Goal: Task Accomplishment & Management: Use online tool/utility

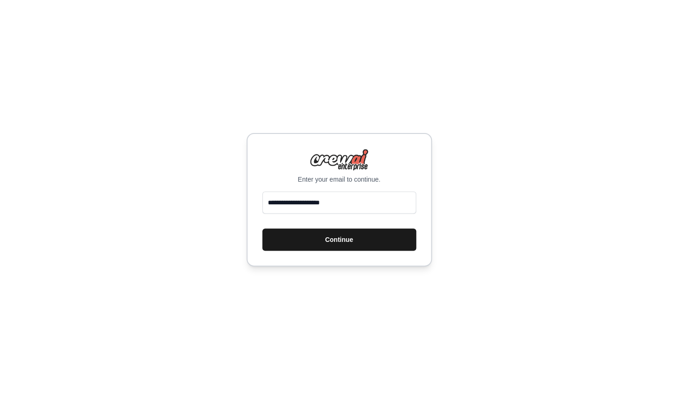
type input "**********"
click at [346, 235] on button "Continue" at bounding box center [339, 240] width 154 height 22
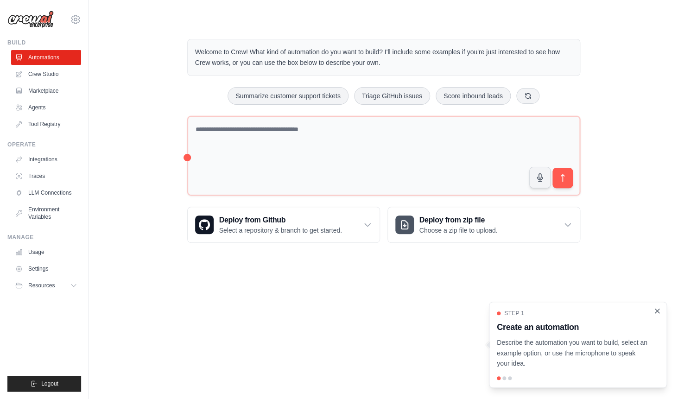
click at [658, 311] on icon "Close walkthrough" at bounding box center [657, 311] width 4 height 4
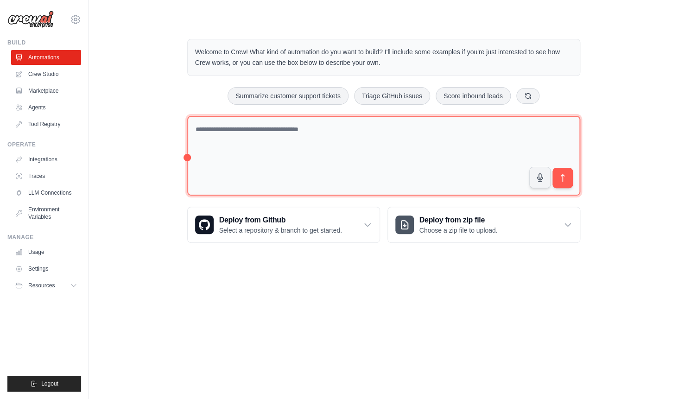
click at [330, 127] on textarea at bounding box center [383, 156] width 393 height 80
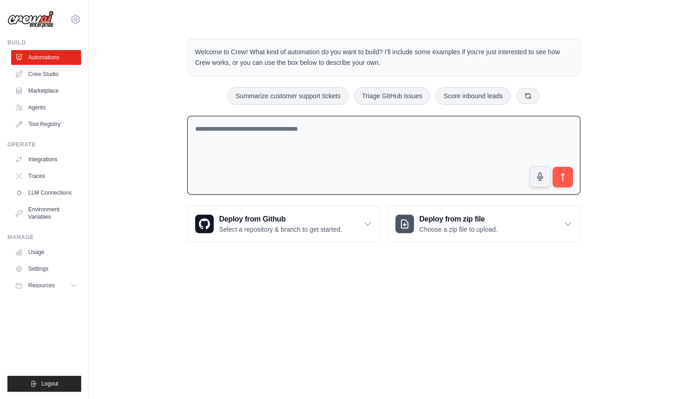
paste textarea "**********"
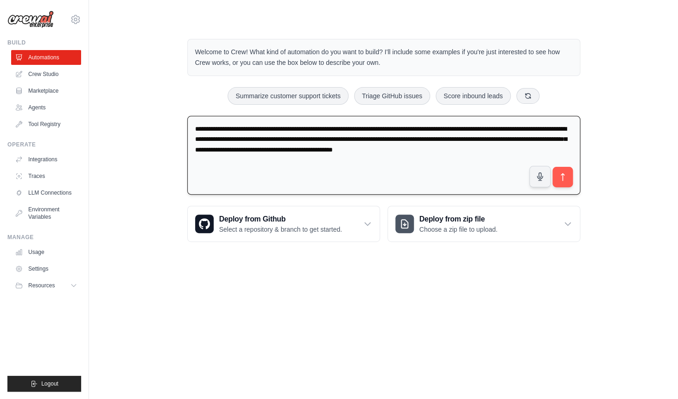
type textarea "**********"
click at [567, 177] on button "submit" at bounding box center [562, 176] width 21 height 21
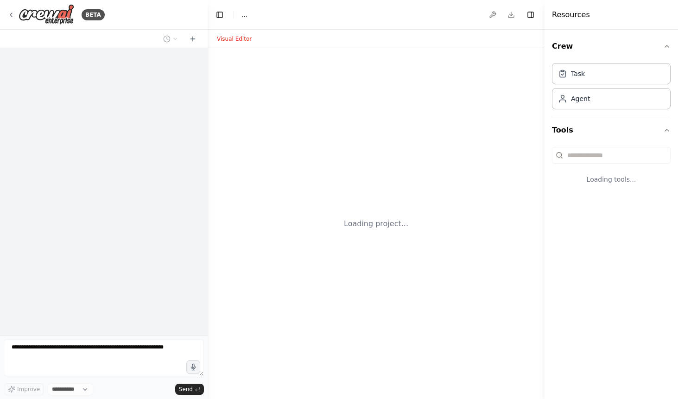
select select "****"
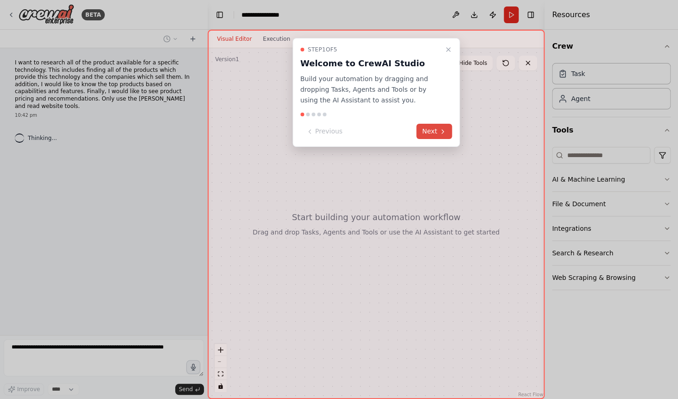
click at [445, 133] on icon at bounding box center [442, 131] width 7 height 7
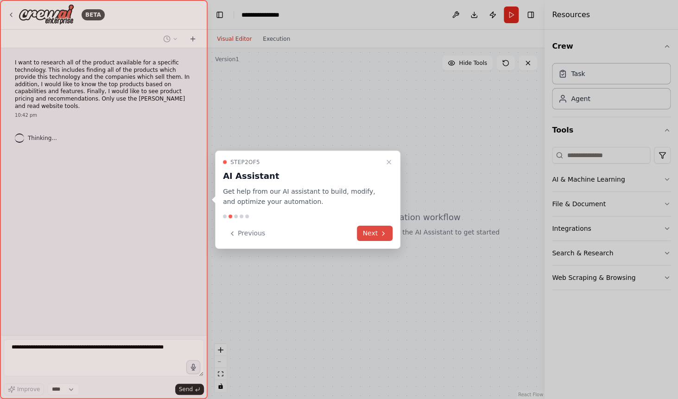
click at [381, 234] on icon at bounding box center [383, 232] width 7 height 7
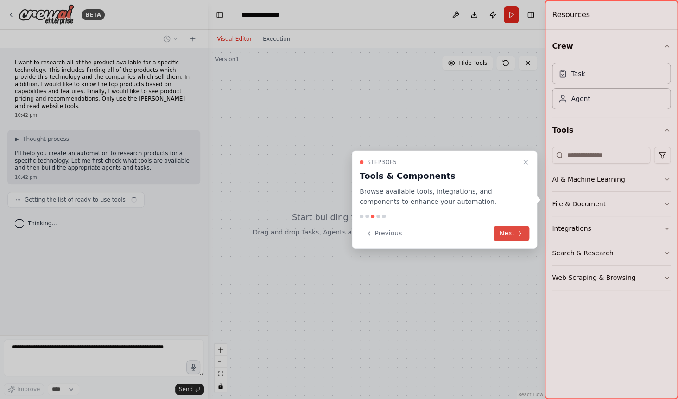
click at [527, 234] on button "Next" at bounding box center [512, 233] width 36 height 15
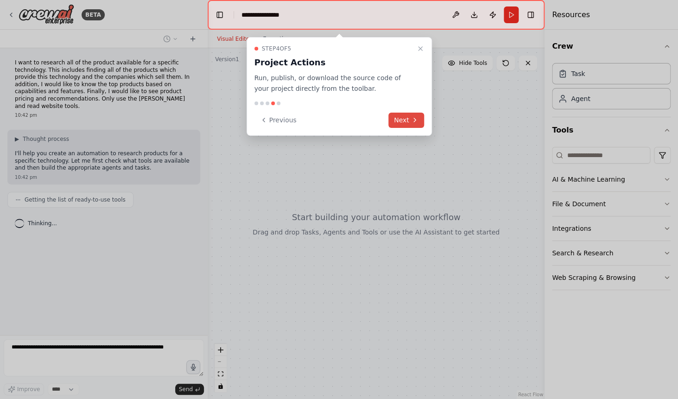
click at [416, 121] on icon at bounding box center [414, 119] width 7 height 7
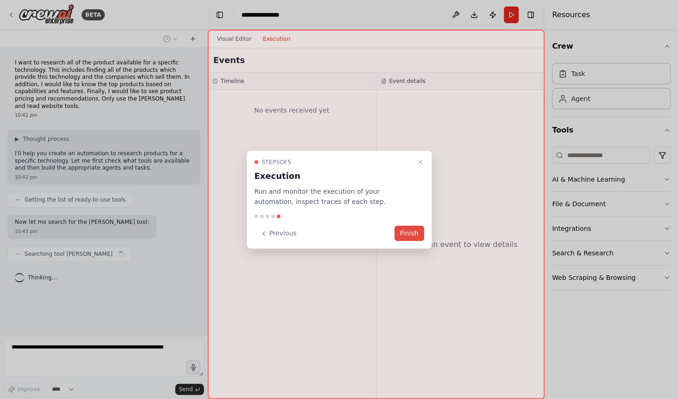
click at [412, 230] on button "Finish" at bounding box center [409, 233] width 30 height 15
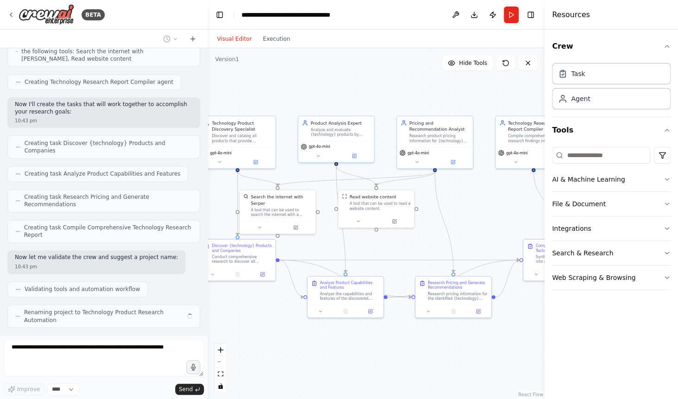
scroll to position [400, 0]
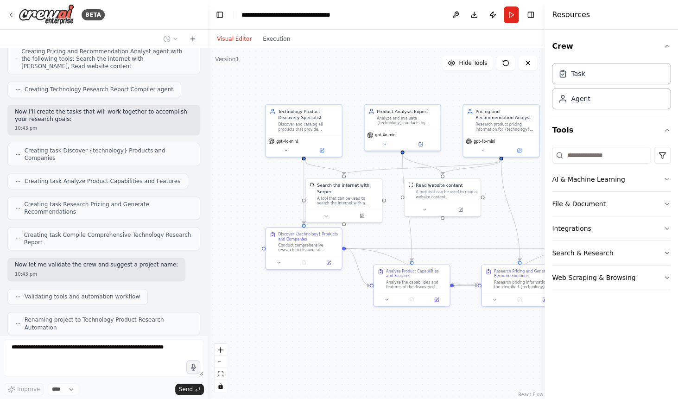
drag, startPoint x: 317, startPoint y: 203, endPoint x: 263, endPoint y: 178, distance: 59.1
click at [263, 178] on div ".deletable-edge-delete-btn { width: 20px; height: 20px; border: 0px solid #ffff…" at bounding box center [376, 223] width 337 height 351
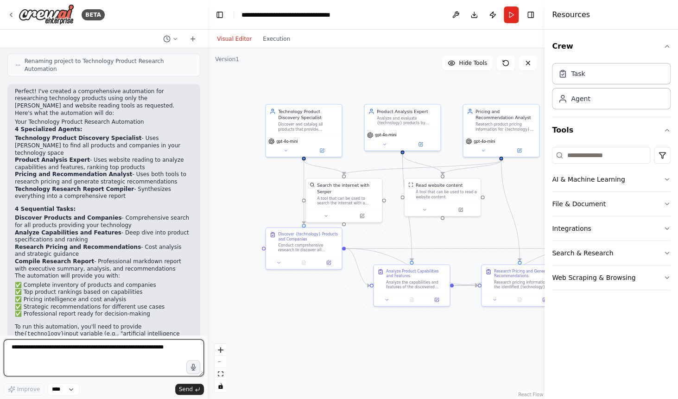
scroll to position [667, 0]
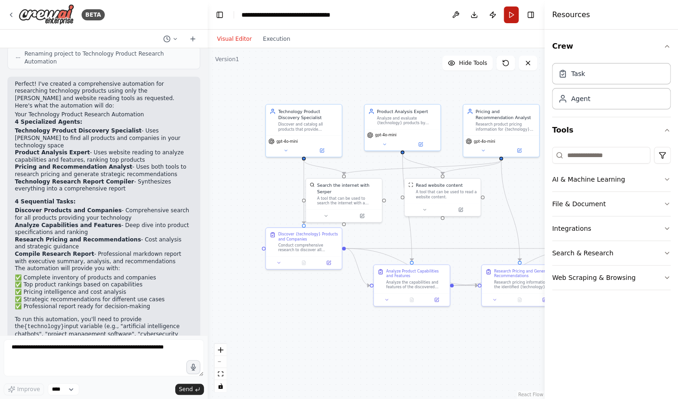
click at [512, 15] on button "Run" at bounding box center [511, 14] width 15 height 17
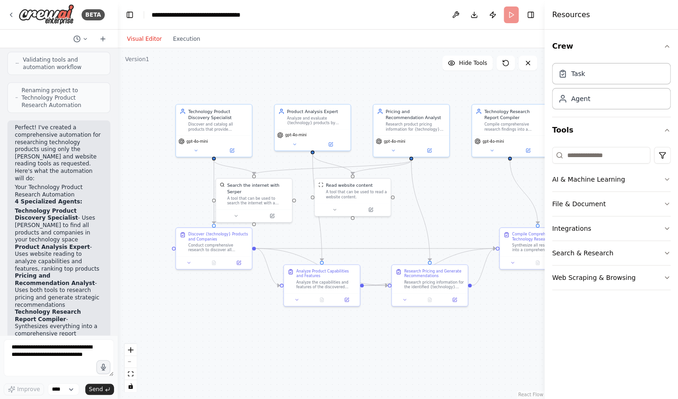
scroll to position [1128, 0]
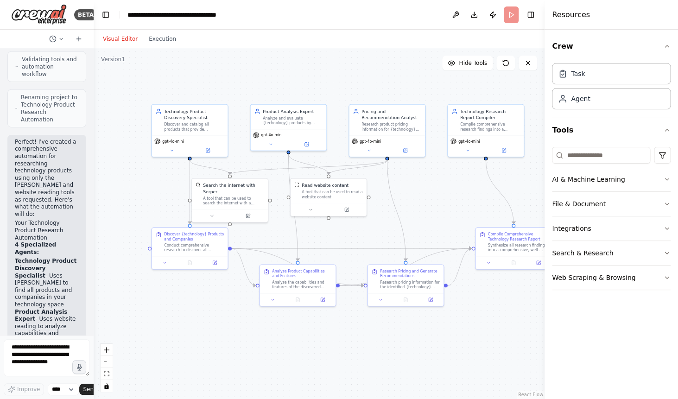
drag, startPoint x: 204, startPoint y: 153, endPoint x: 85, endPoint y: 163, distance: 120.0
click at [85, 163] on div "BETA I want to research all of the product available for a specific technology.…" at bounding box center [47, 199] width 94 height 399
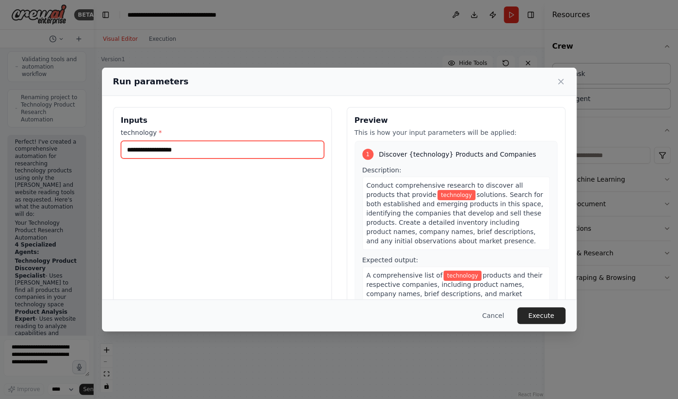
click at [193, 151] on input "technology *" at bounding box center [222, 150] width 203 height 18
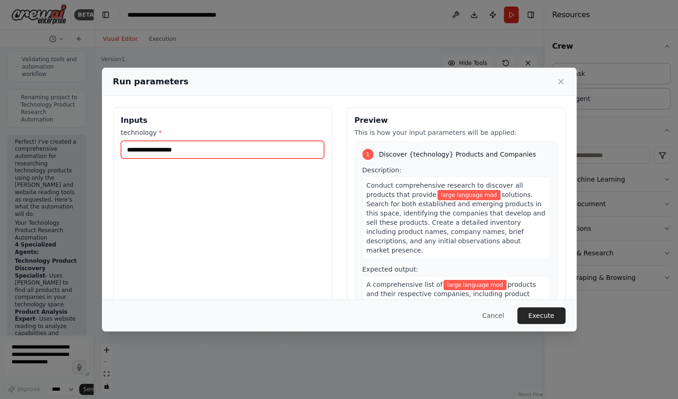
type input "**********"
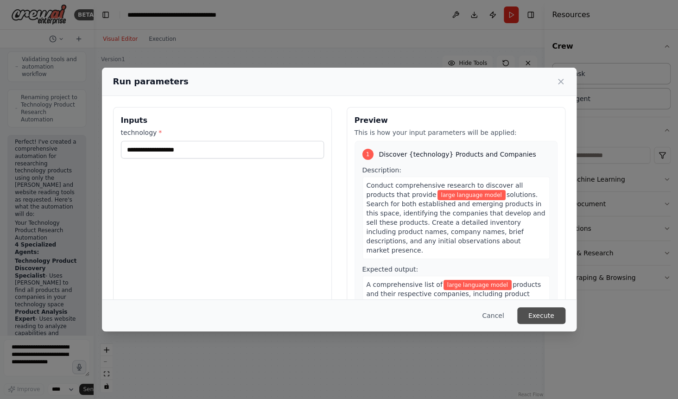
click at [548, 318] on button "Execute" at bounding box center [541, 315] width 48 height 17
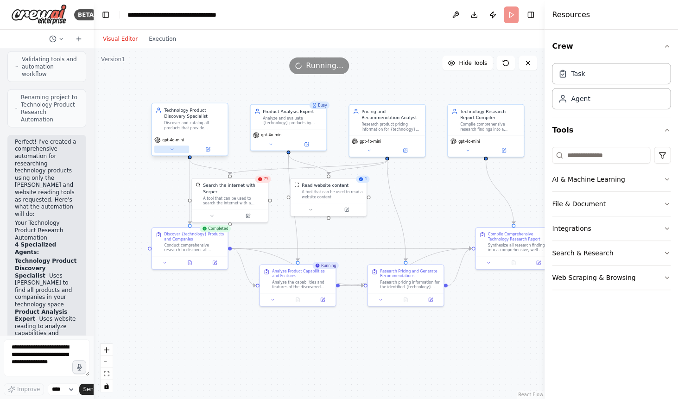
click at [172, 150] on icon at bounding box center [172, 149] width 2 height 1
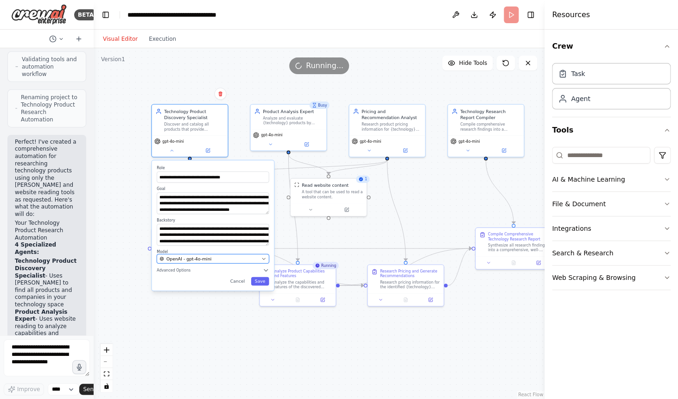
click at [201, 261] on span "OpenAI - gpt-4o-mini" at bounding box center [188, 259] width 45 height 6
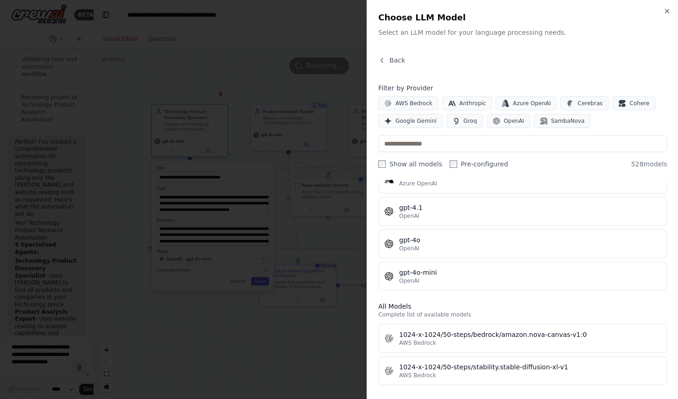
scroll to position [0, 0]
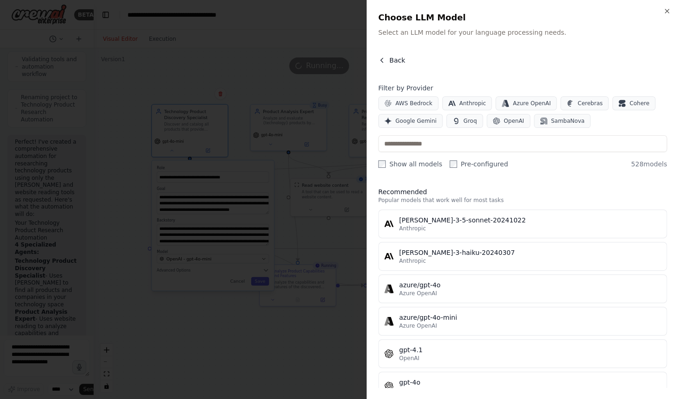
click at [385, 60] on icon "button" at bounding box center [381, 60] width 7 height 7
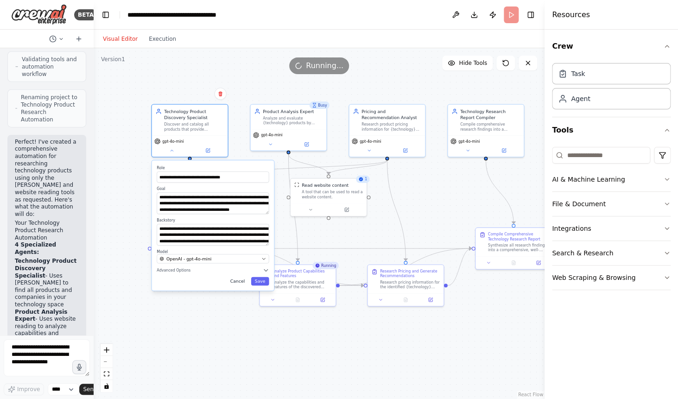
click at [235, 284] on button "Cancel" at bounding box center [238, 281] width 22 height 9
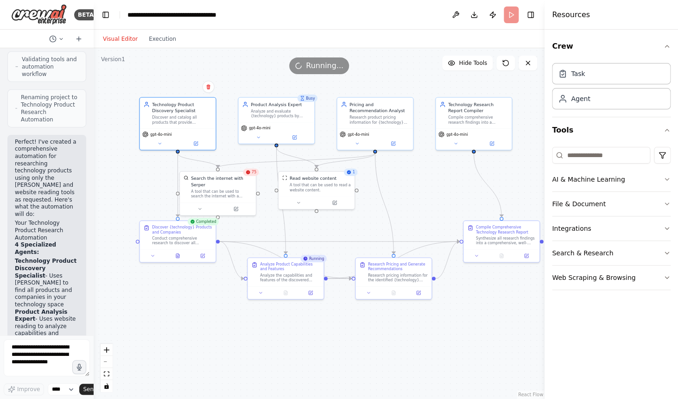
drag, startPoint x: 493, startPoint y: 358, endPoint x: 481, endPoint y: 351, distance: 13.9
click at [481, 351] on div ".deletable-edge-delete-btn { width: 20px; height: 20px; border: 0px solid #ffff…" at bounding box center [319, 223] width 451 height 351
click at [252, 175] on span "75" at bounding box center [254, 172] width 5 height 5
click at [342, 184] on div "A tool that can be used to read a website content." at bounding box center [320, 187] width 61 height 10
click at [300, 203] on icon at bounding box center [298, 201] width 5 height 5
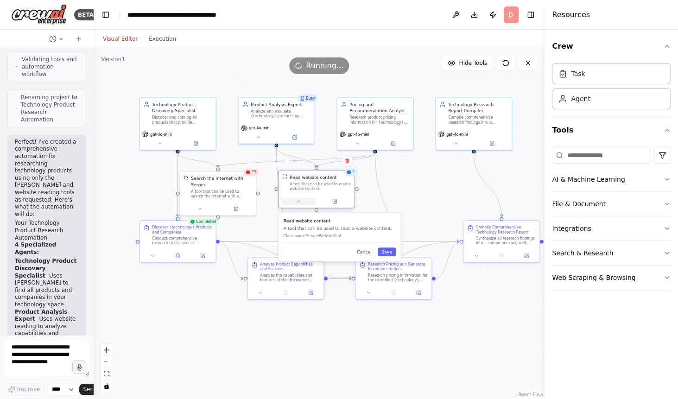
click at [300, 203] on icon at bounding box center [298, 201] width 5 height 5
click at [154, 37] on button "Execution" at bounding box center [162, 38] width 38 height 11
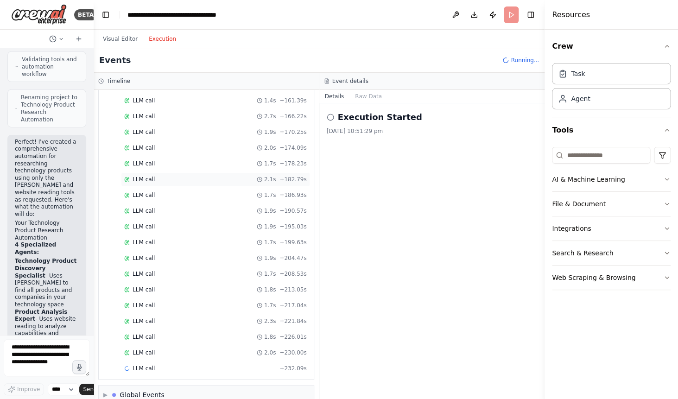
scroll to position [2882, 0]
click at [185, 161] on div "LLM call 2.1s + 182.79s" at bounding box center [215, 163] width 183 height 7
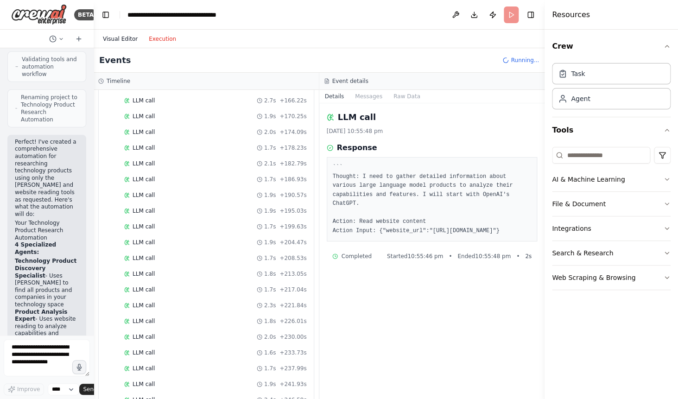
click at [122, 36] on button "Visual Editor" at bounding box center [120, 38] width 46 height 11
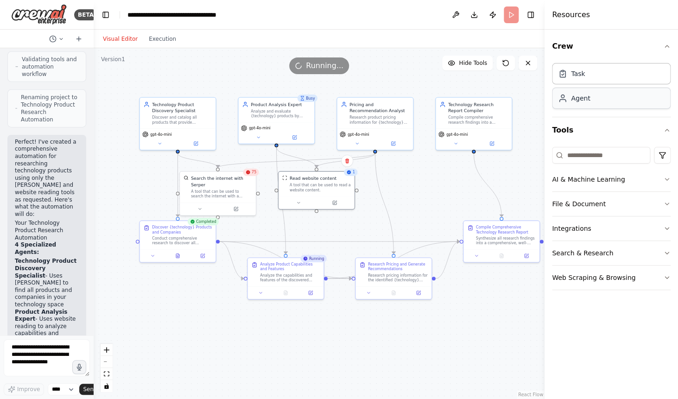
click at [584, 99] on div "Agent" at bounding box center [580, 98] width 19 height 9
click at [583, 75] on div "Task" at bounding box center [578, 73] width 14 height 9
click at [228, 188] on div "A tool that can be used to search the internet with a search_query. Supports di…" at bounding box center [221, 193] width 61 height 10
click at [160, 42] on button "Execution" at bounding box center [162, 38] width 38 height 11
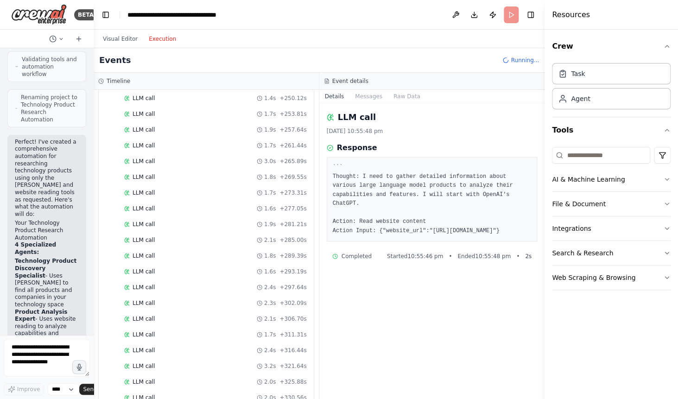
scroll to position [3418, 0]
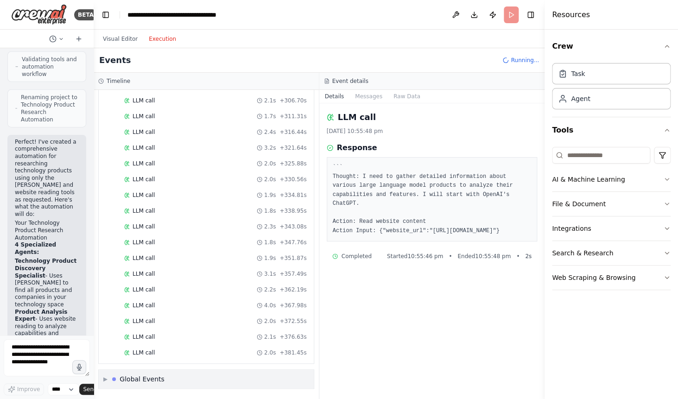
click at [105, 376] on span "▶" at bounding box center [105, 378] width 4 height 7
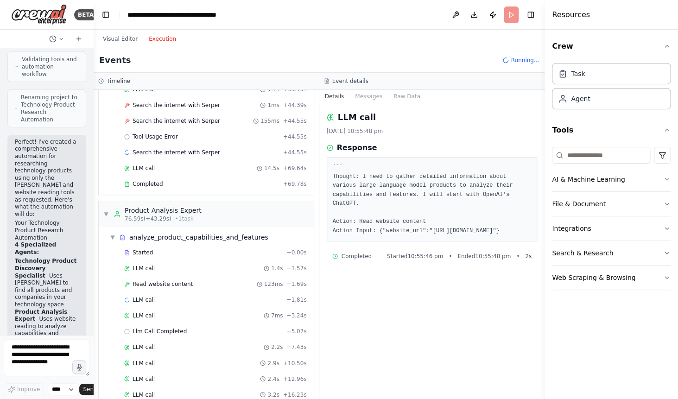
scroll to position [1748, 0]
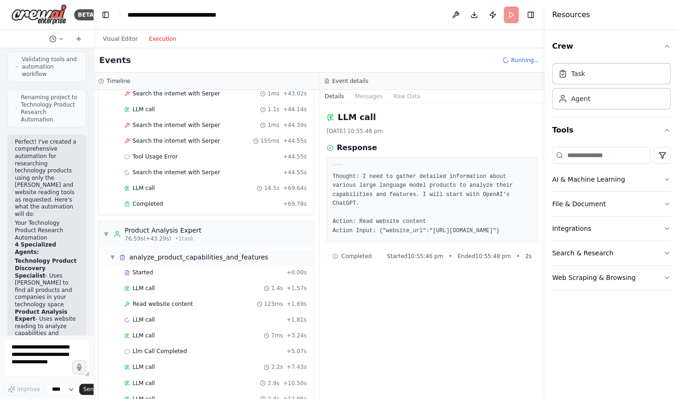
click at [110, 258] on span "▼" at bounding box center [113, 257] width 6 height 7
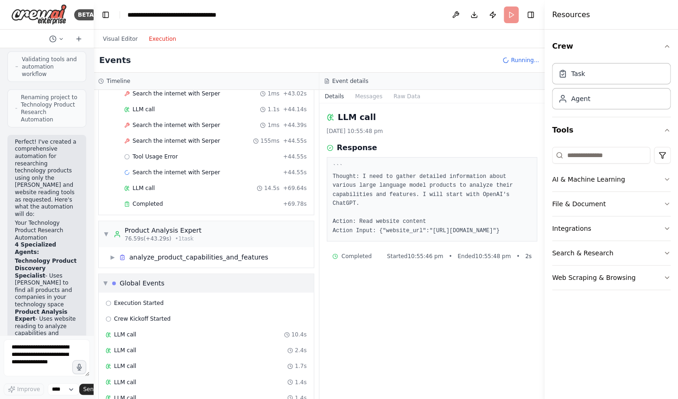
click at [105, 285] on span "▼" at bounding box center [105, 283] width 4 height 7
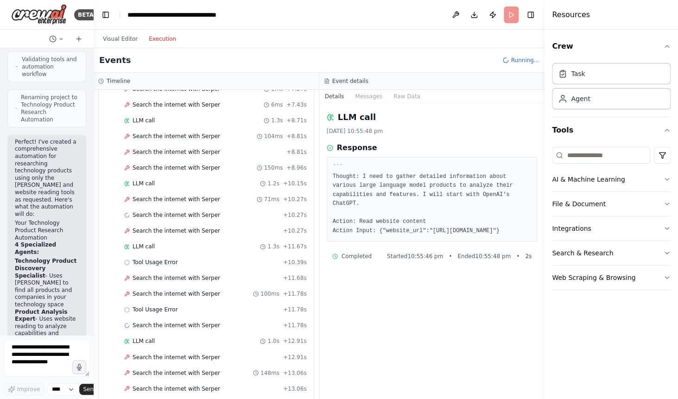
scroll to position [0, 0]
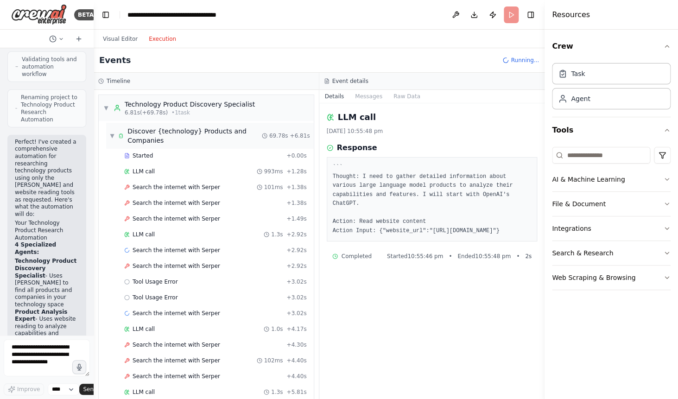
click at [113, 134] on span "▼" at bounding box center [112, 135] width 5 height 7
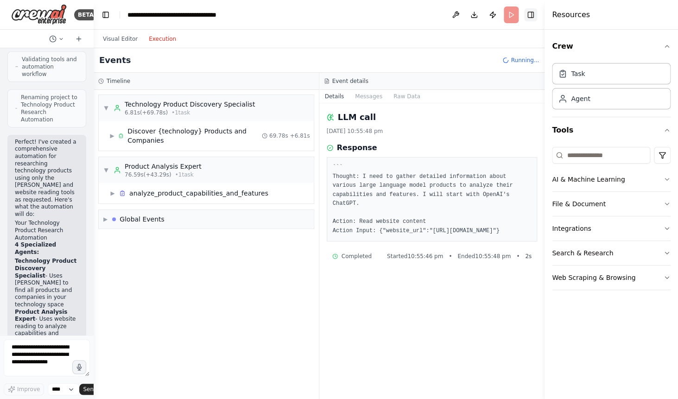
click at [531, 16] on button "Toggle Right Sidebar" at bounding box center [530, 14] width 13 height 13
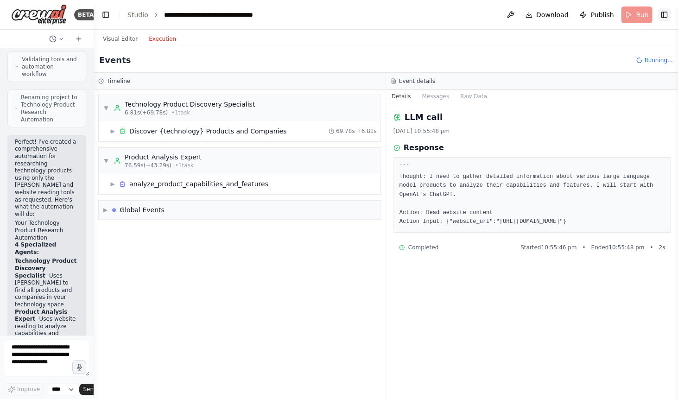
click at [662, 19] on button "Toggle Right Sidebar" at bounding box center [664, 14] width 13 height 13
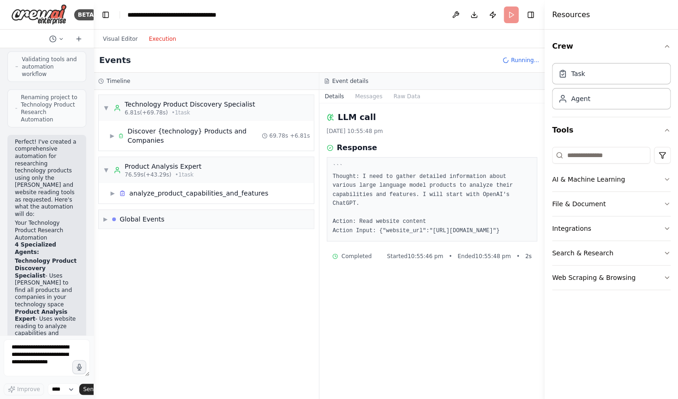
click at [538, 14] on header "**********" at bounding box center [319, 15] width 451 height 30
click at [129, 41] on button "Visual Editor" at bounding box center [120, 38] width 46 height 11
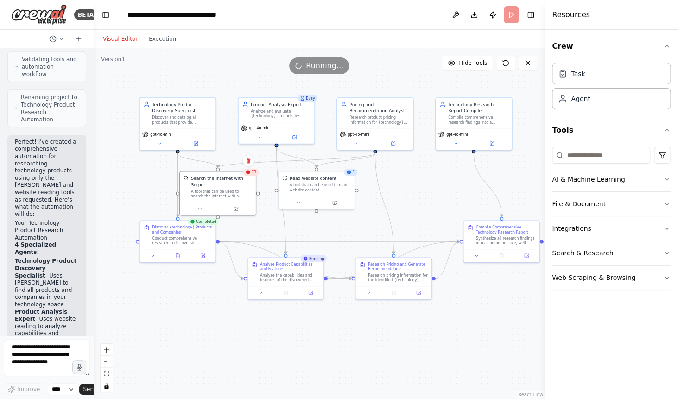
click at [492, 32] on div "Visual Editor Execution" at bounding box center [319, 39] width 451 height 19
click at [535, 16] on button "Toggle Right Sidebar" at bounding box center [530, 14] width 13 height 13
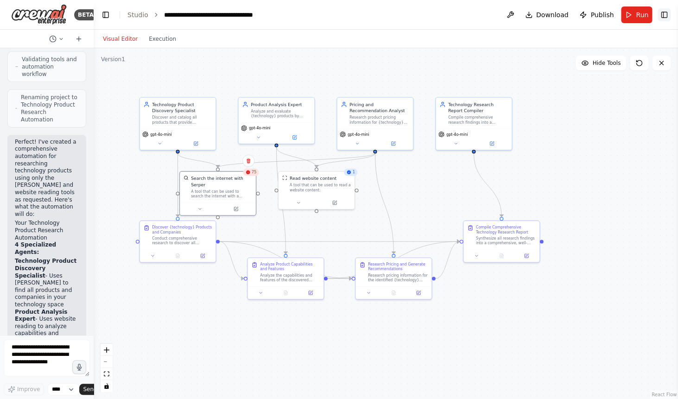
click at [665, 19] on button "Toggle Right Sidebar" at bounding box center [664, 14] width 13 height 13
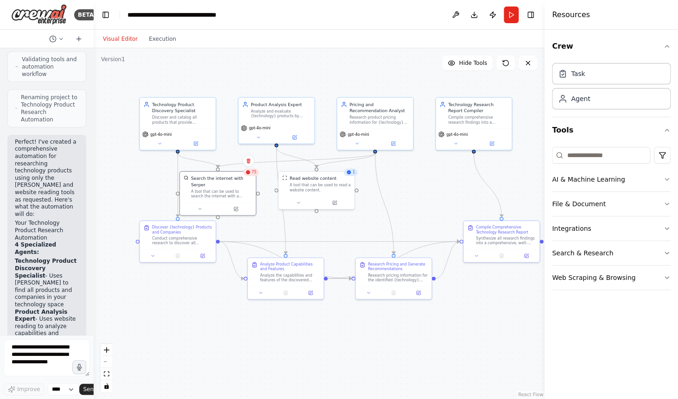
click at [496, 297] on div ".deletable-edge-delete-btn { width: 20px; height: 20px; border: 0px solid #ffff…" at bounding box center [319, 223] width 451 height 351
click at [493, 16] on button "Publish" at bounding box center [492, 14] width 15 height 17
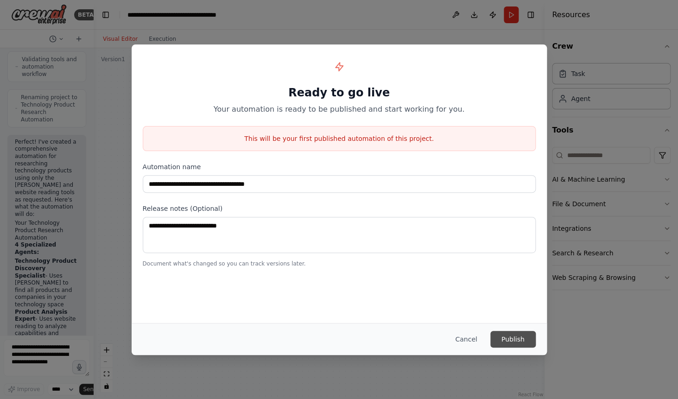
click at [515, 344] on button "Publish" at bounding box center [512, 339] width 45 height 17
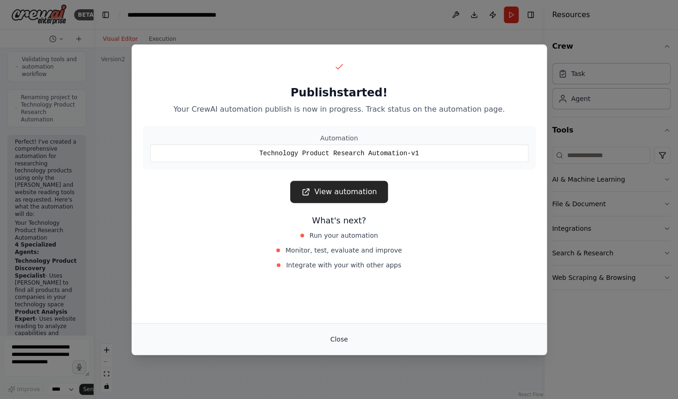
click at [338, 337] on button "Close" at bounding box center [339, 339] width 32 height 17
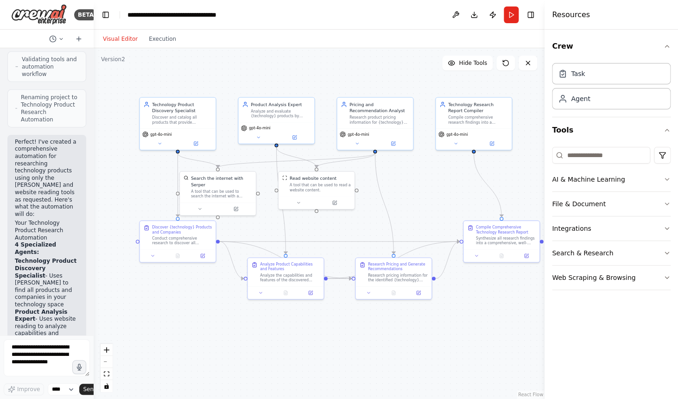
click at [431, 41] on div "Visual Editor Execution" at bounding box center [319, 39] width 451 height 19
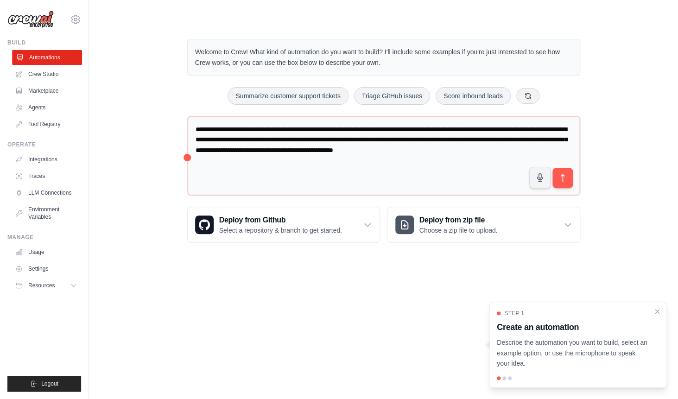
click at [52, 56] on link "Automations" at bounding box center [47, 57] width 70 height 15
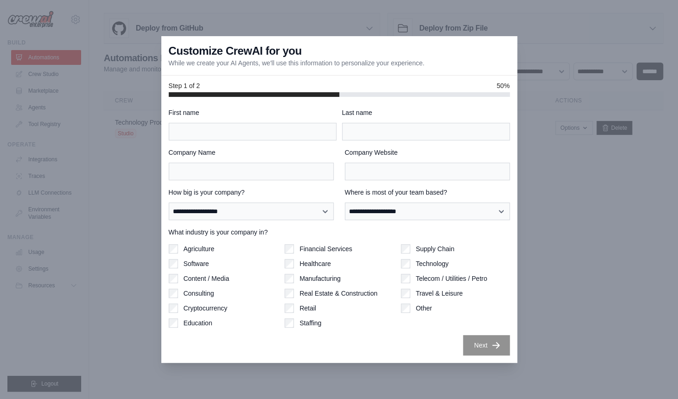
click at [545, 305] on div at bounding box center [339, 199] width 678 height 399
click at [591, 133] on div at bounding box center [339, 199] width 678 height 399
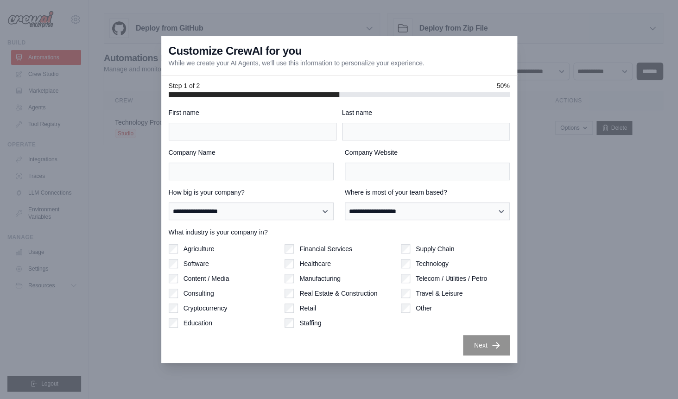
click at [591, 133] on div at bounding box center [339, 199] width 678 height 399
click at [478, 117] on div "Last name" at bounding box center [426, 124] width 168 height 32
click at [331, 248] on label "Financial Services" at bounding box center [325, 248] width 53 height 9
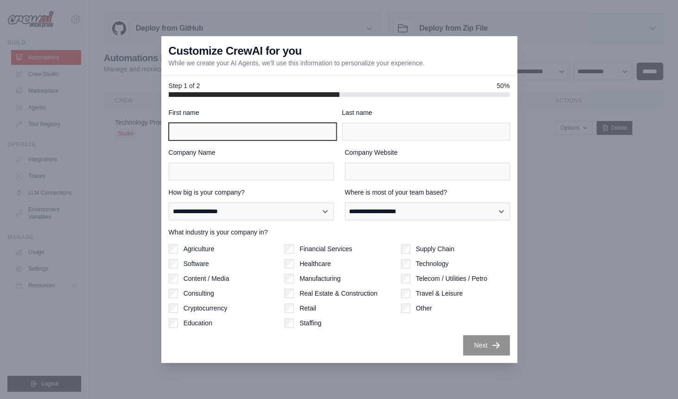
click at [268, 129] on input "First name" at bounding box center [253, 132] width 168 height 18
type input "*******"
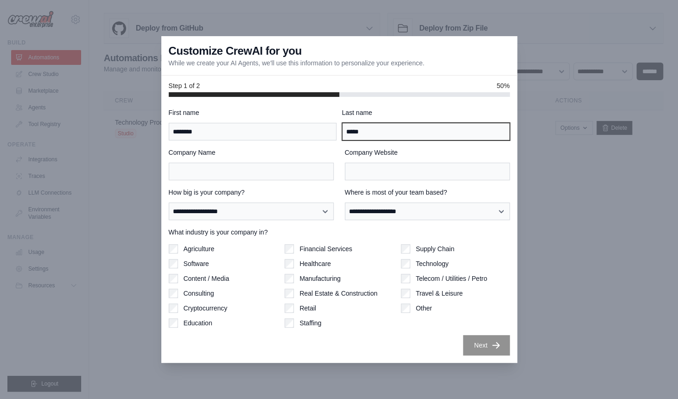
type input "*****"
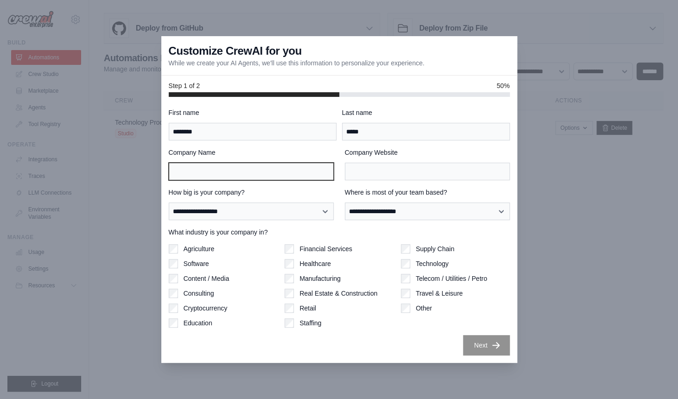
click at [210, 171] on input "Company Name" at bounding box center [251, 172] width 165 height 18
type input "*********"
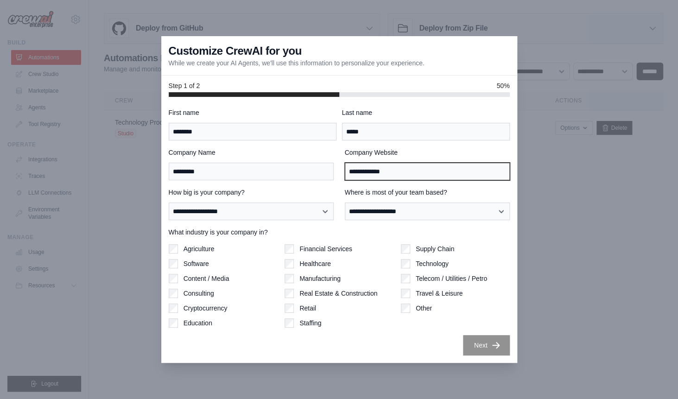
type input "**********"
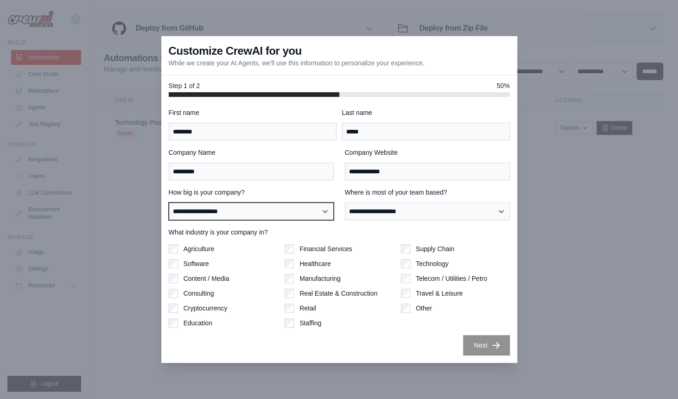
click at [191, 204] on select "**********" at bounding box center [251, 212] width 165 height 18
select select "**********"
click option "**********" at bounding box center [0, 0] width 0 height 0
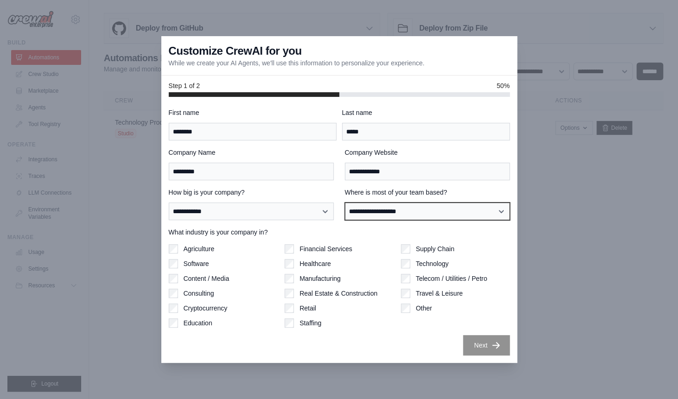
click at [354, 207] on select "**********" at bounding box center [427, 212] width 165 height 18
select select "**********"
click option "**********" at bounding box center [0, 0] width 0 height 0
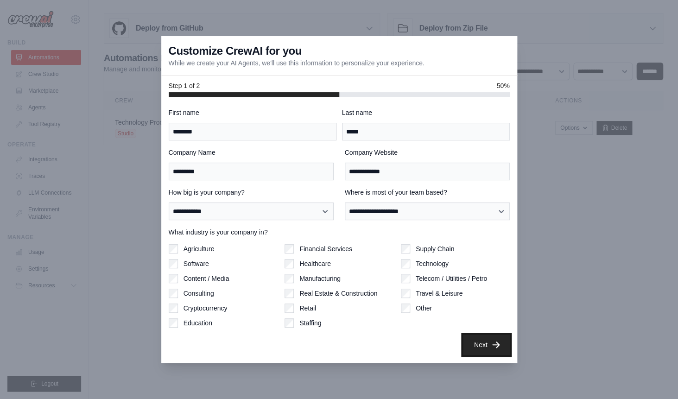
click at [469, 349] on button "Next" at bounding box center [486, 345] width 47 height 20
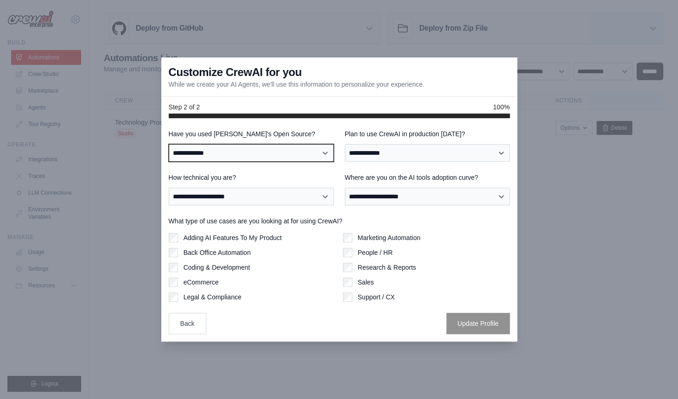
click at [266, 146] on select "**********" at bounding box center [251, 153] width 165 height 18
select select "**"
click option "**" at bounding box center [0, 0] width 0 height 0
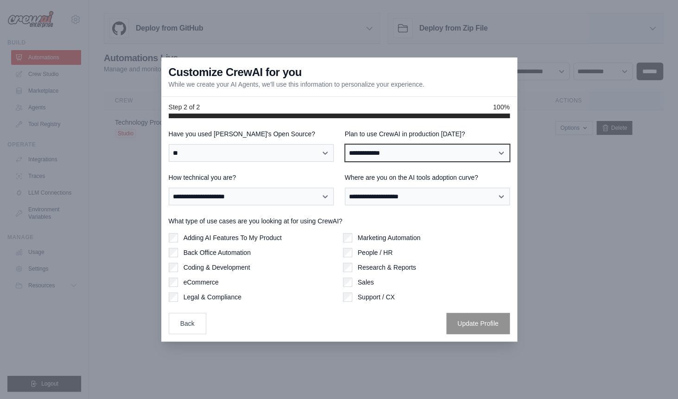
click at [384, 148] on select "**********" at bounding box center [427, 153] width 165 height 18
click option "***" at bounding box center [0, 0] width 0 height 0
click at [384, 159] on select "**********" at bounding box center [427, 153] width 165 height 18
select select "*****"
click option "**" at bounding box center [0, 0] width 0 height 0
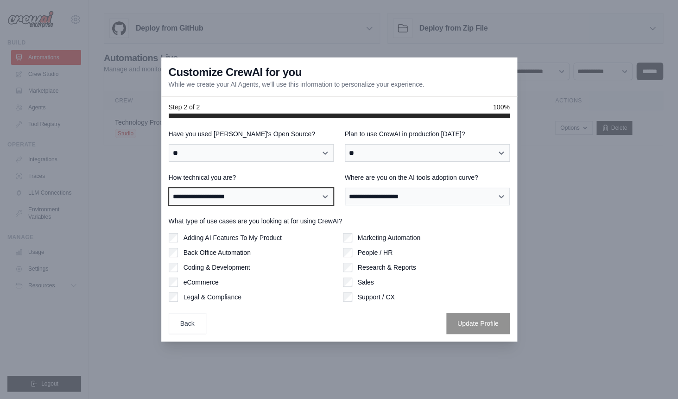
select select "**********"
click option "**********" at bounding box center [0, 0] width 0 height 0
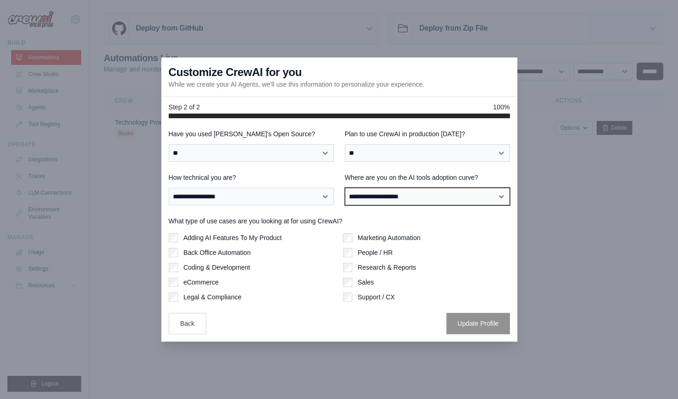
click at [381, 196] on select "**********" at bounding box center [427, 197] width 165 height 18
select select "**********"
click option "**********" at bounding box center [0, 0] width 0 height 0
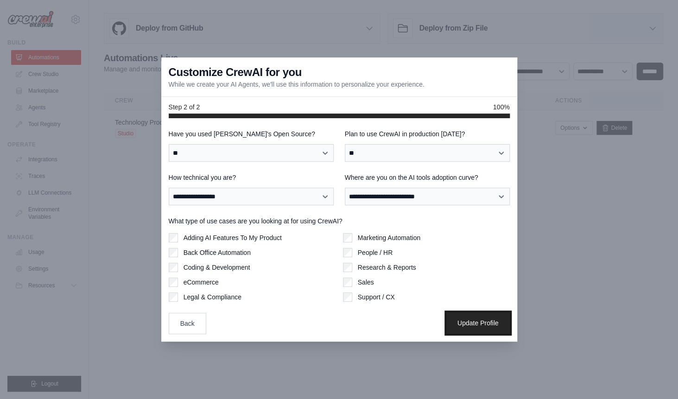
click at [452, 325] on button "Update Profile" at bounding box center [478, 322] width 64 height 21
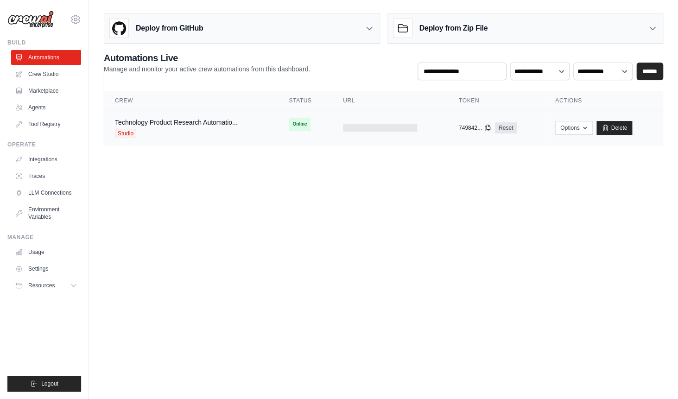
click at [146, 130] on div "Studio" at bounding box center [176, 133] width 123 height 9
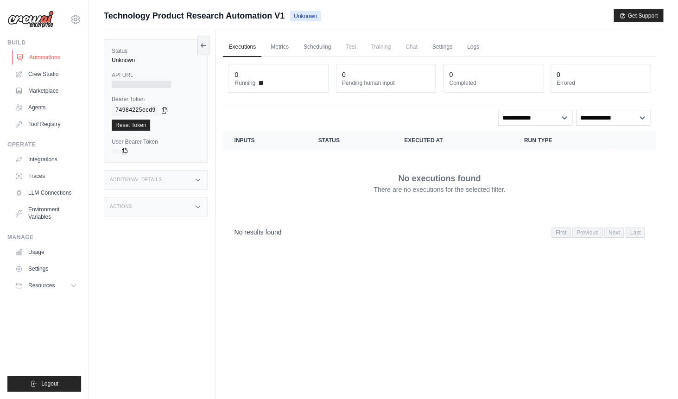
click at [66, 64] on link "Automations" at bounding box center [47, 57] width 70 height 15
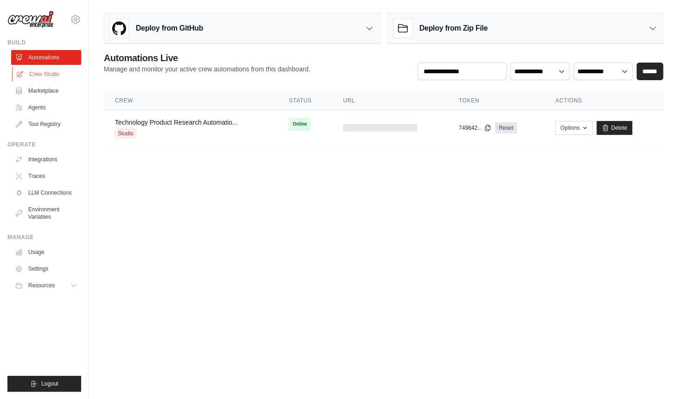
click at [61, 76] on link "Crew Studio" at bounding box center [47, 74] width 70 height 15
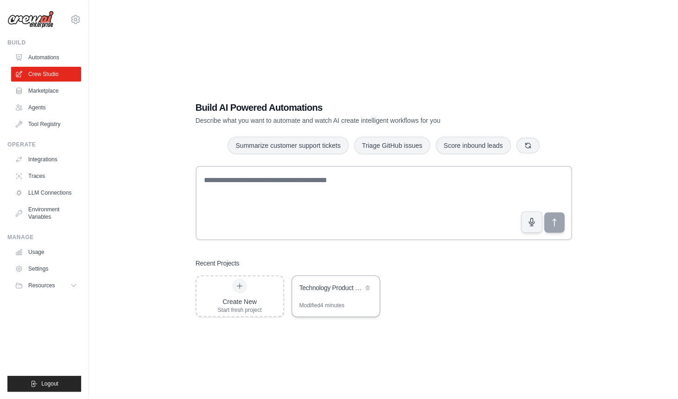
click at [309, 294] on div "Technology Product Research Automation" at bounding box center [336, 289] width 88 height 26
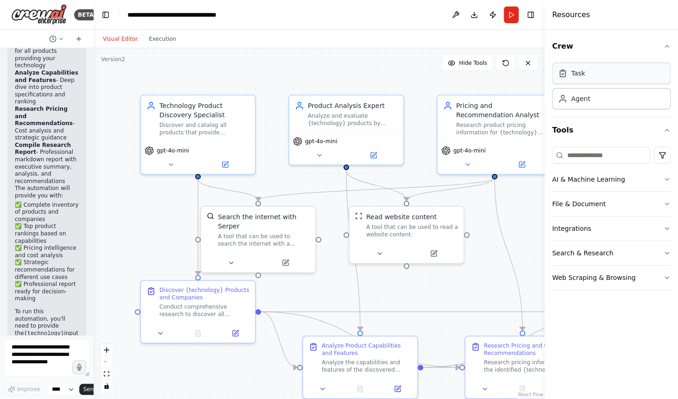
scroll to position [1540, 0]
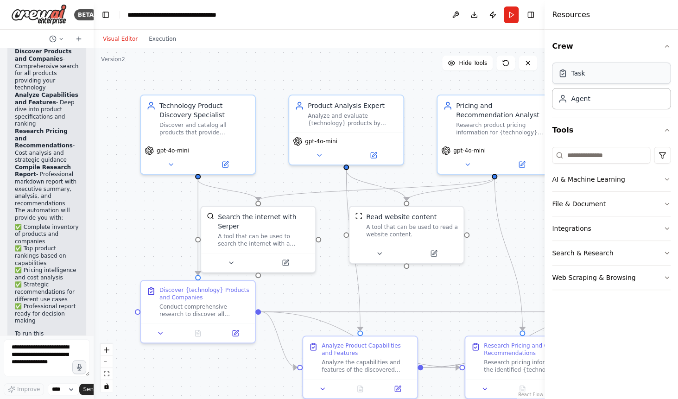
click at [587, 77] on div "Task" at bounding box center [611, 73] width 119 height 21
click at [37, 359] on textarea at bounding box center [47, 357] width 86 height 37
click at [627, 80] on div "Task" at bounding box center [611, 73] width 119 height 21
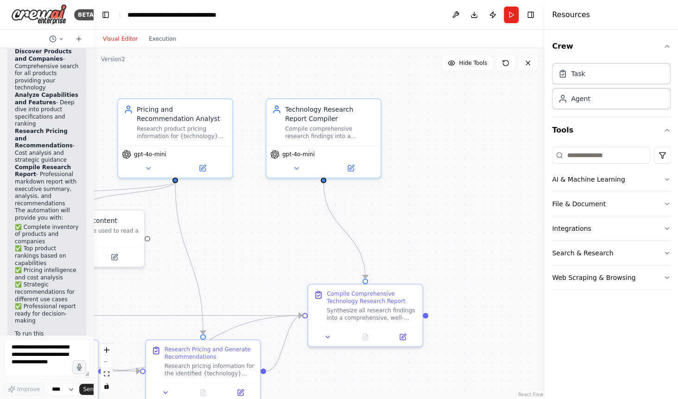
drag, startPoint x: 487, startPoint y: 256, endPoint x: 259, endPoint y: 228, distance: 229.4
click at [170, 259] on div ".deletable-edge-delete-btn { width: 20px; height: 20px; border: 0px solid #ffff…" at bounding box center [319, 223] width 451 height 351
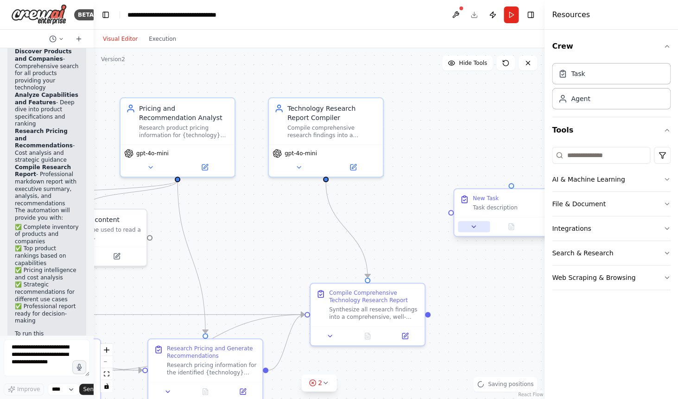
click at [472, 228] on icon at bounding box center [473, 226] width 7 height 7
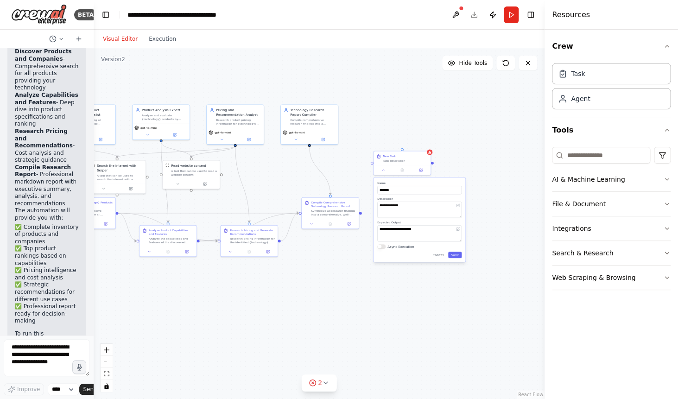
drag, startPoint x: 480, startPoint y: 190, endPoint x: 392, endPoint y: 111, distance: 118.2
click at [392, 111] on div ".deletable-edge-delete-btn { width: 20px; height: 20px; border: 0px solid #ffff…" at bounding box center [319, 223] width 451 height 351
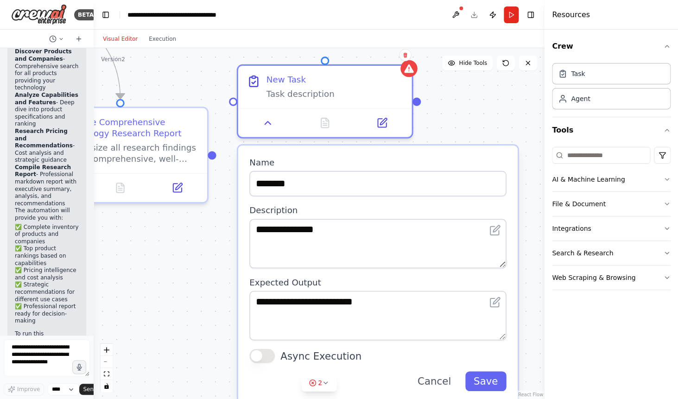
drag, startPoint x: 400, startPoint y: 255, endPoint x: 385, endPoint y: 349, distance: 94.9
click at [385, 349] on div "**********" at bounding box center [378, 274] width 280 height 257
click at [321, 381] on span "2" at bounding box center [320, 382] width 4 height 9
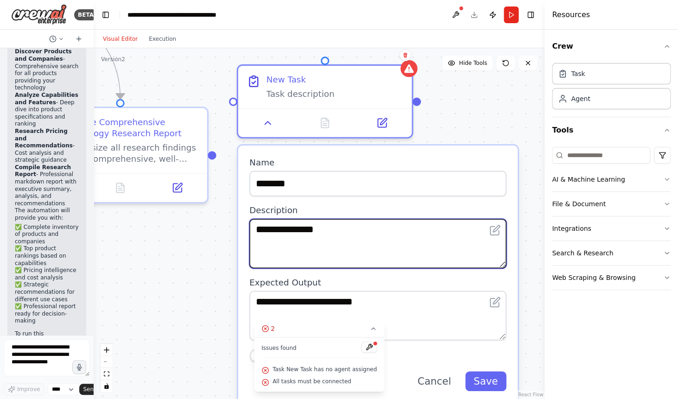
click at [349, 238] on textarea "**********" at bounding box center [377, 244] width 257 height 50
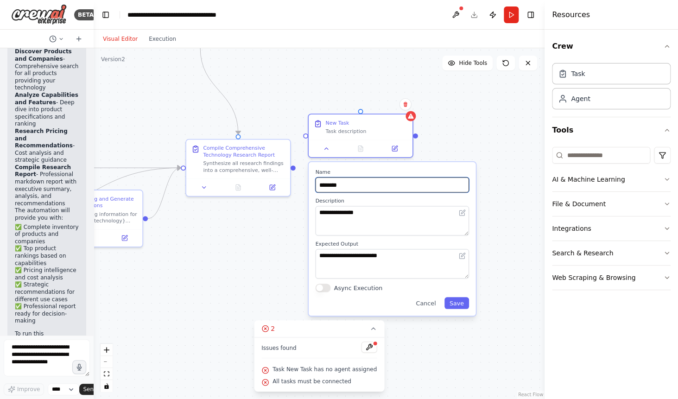
click at [413, 187] on input "********" at bounding box center [391, 185] width 153 height 15
type input "*"
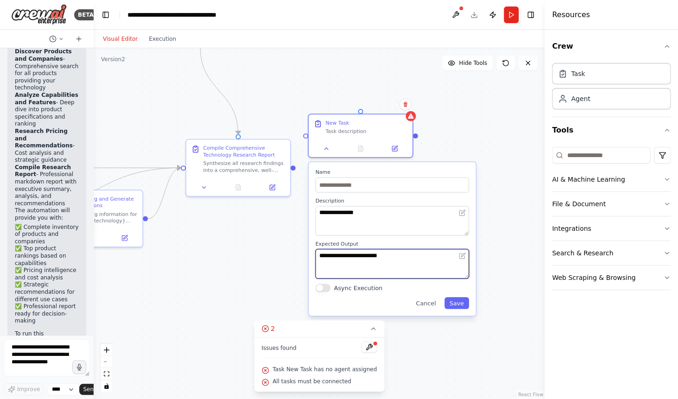
click at [367, 273] on textarea "**********" at bounding box center [391, 264] width 153 height 30
click at [458, 301] on button "Save" at bounding box center [457, 303] width 25 height 12
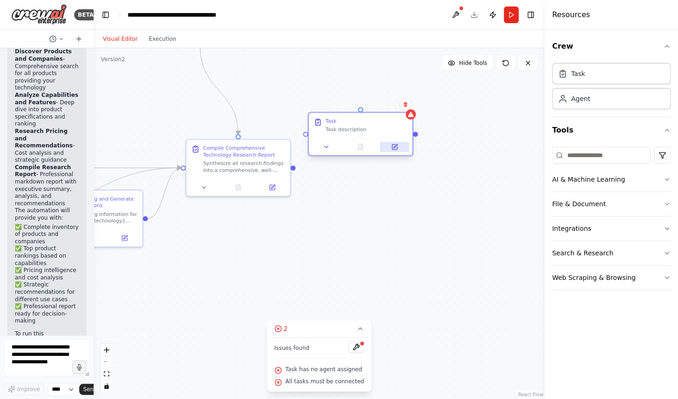
click at [398, 146] on icon at bounding box center [394, 147] width 7 height 7
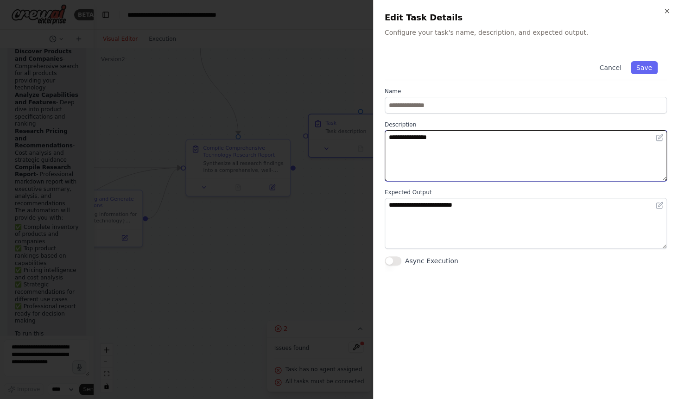
click at [439, 149] on textarea "**********" at bounding box center [526, 155] width 282 height 51
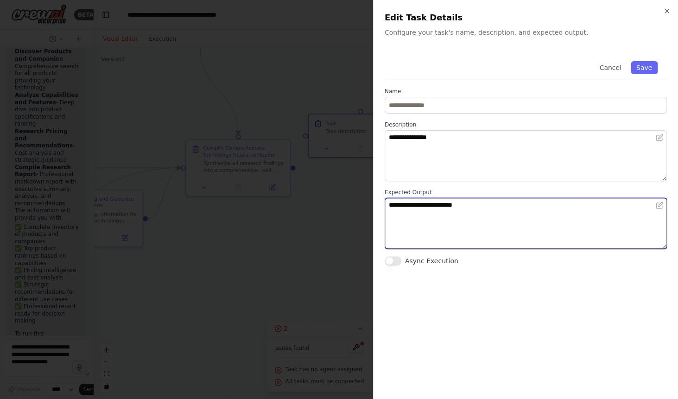
click at [475, 238] on textarea "**********" at bounding box center [526, 223] width 282 height 51
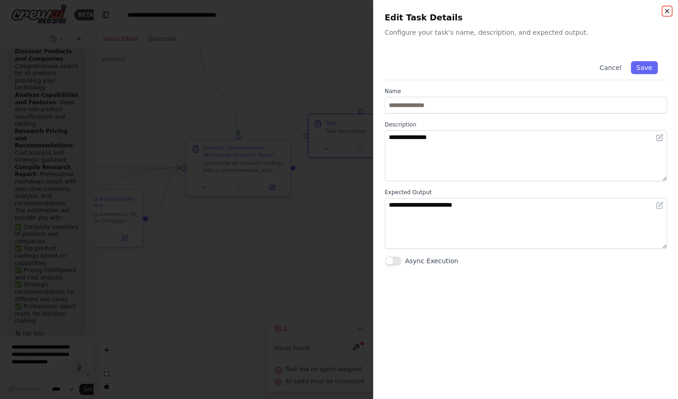
click at [670, 13] on icon "button" at bounding box center [666, 10] width 7 height 7
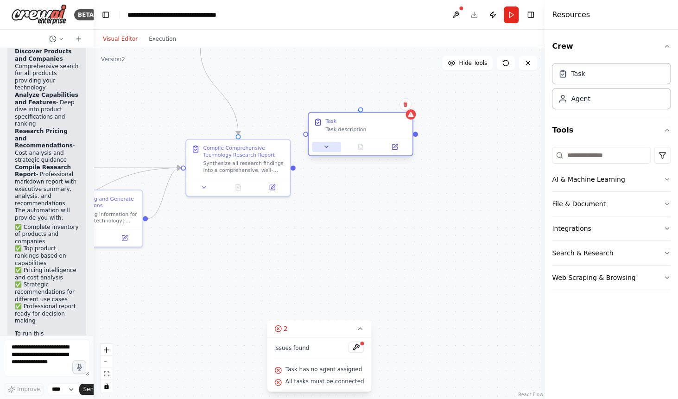
click at [330, 151] on button at bounding box center [326, 147] width 29 height 10
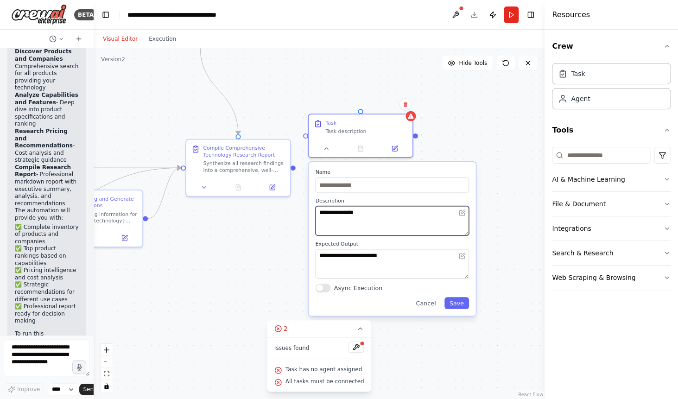
click at [356, 216] on textarea "**********" at bounding box center [391, 221] width 153 height 30
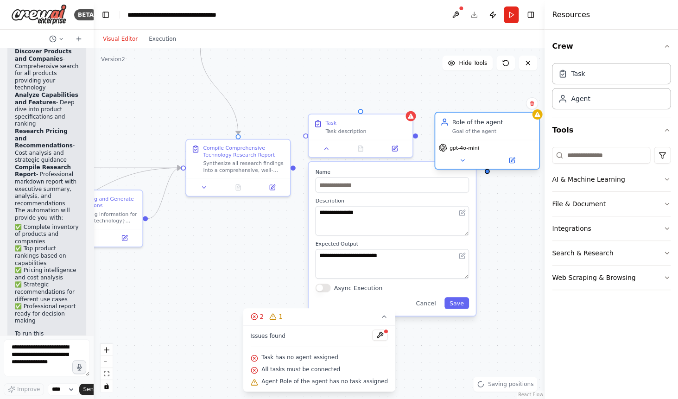
drag, startPoint x: 429, startPoint y: 160, endPoint x: 518, endPoint y: 137, distance: 91.9
click at [518, 137] on div "Role of the agent Goal of the agent" at bounding box center [487, 126] width 104 height 27
click at [534, 103] on icon at bounding box center [532, 103] width 4 height 5
click at [511, 101] on button "Confirm" at bounding box center [505, 103] width 33 height 11
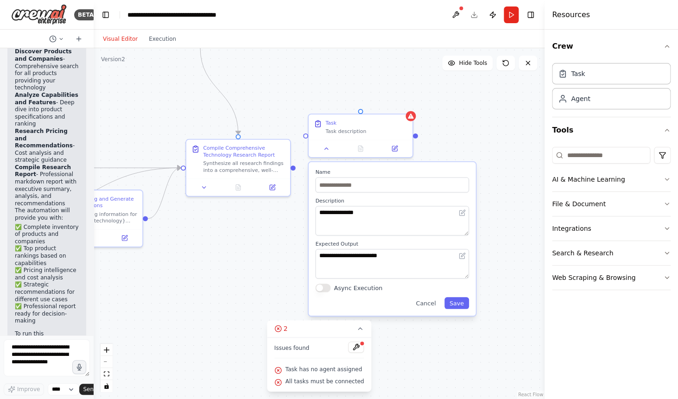
click at [451, 176] on div "Name" at bounding box center [391, 181] width 153 height 24
click at [401, 121] on div "Task" at bounding box center [366, 121] width 82 height 7
click at [407, 104] on icon at bounding box center [405, 104] width 4 height 5
click at [385, 100] on button "Confirm" at bounding box center [378, 104] width 33 height 11
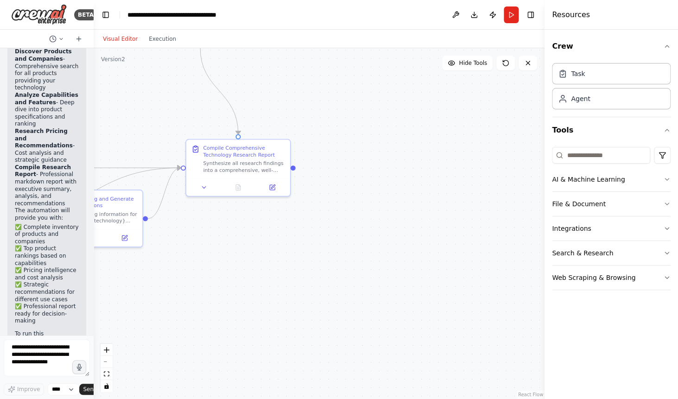
click at [431, 163] on div ".deletable-edge-delete-btn { width: 20px; height: 20px; border: 0px solid #ffff…" at bounding box center [319, 223] width 451 height 351
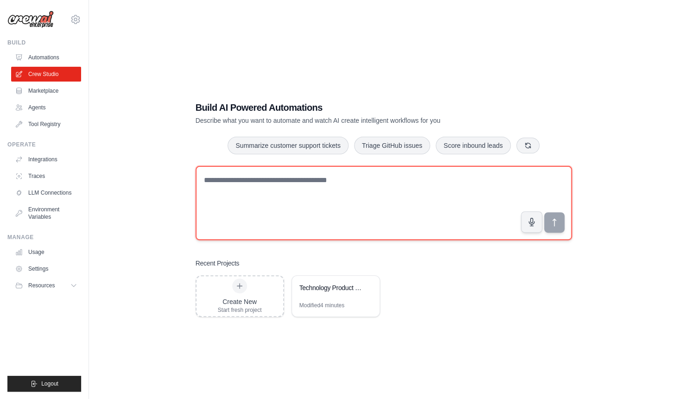
click at [245, 207] on textarea at bounding box center [384, 203] width 376 height 74
click at [333, 183] on textarea "**********" at bounding box center [384, 203] width 376 height 74
type textarea "**********"
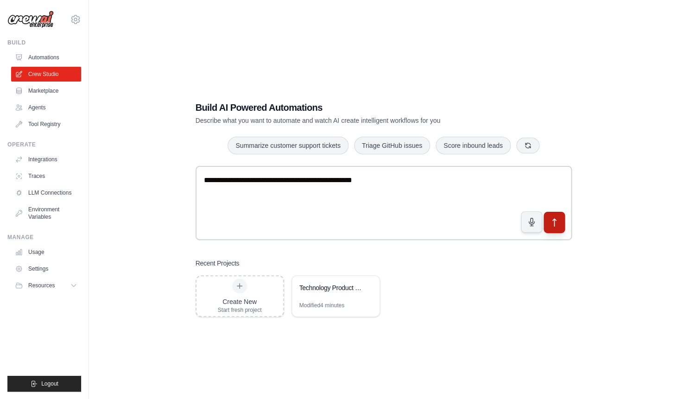
click at [564, 222] on button "submit" at bounding box center [553, 221] width 21 height 21
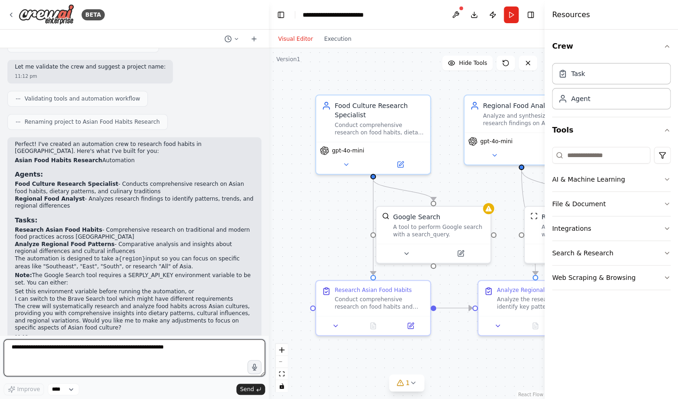
scroll to position [365, 0]
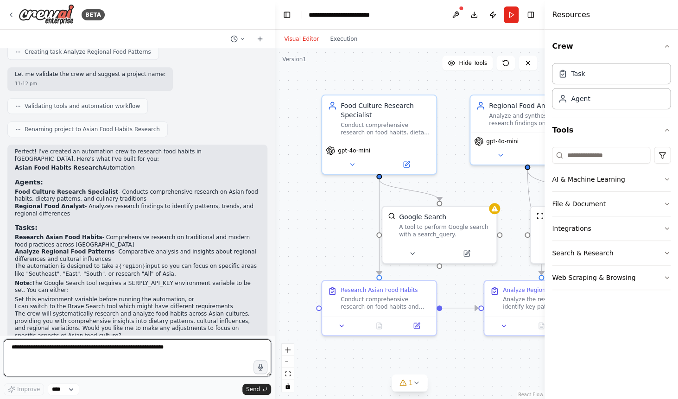
drag, startPoint x: 92, startPoint y: 219, endPoint x: 275, endPoint y: 221, distance: 182.6
click at [275, 221] on div at bounding box center [273, 199] width 4 height 399
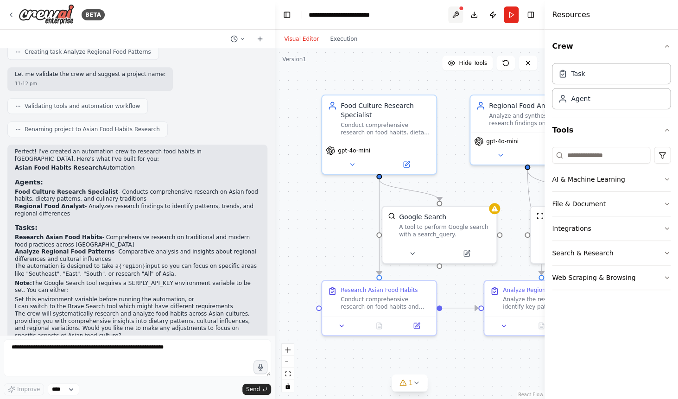
click at [455, 20] on button at bounding box center [455, 14] width 15 height 17
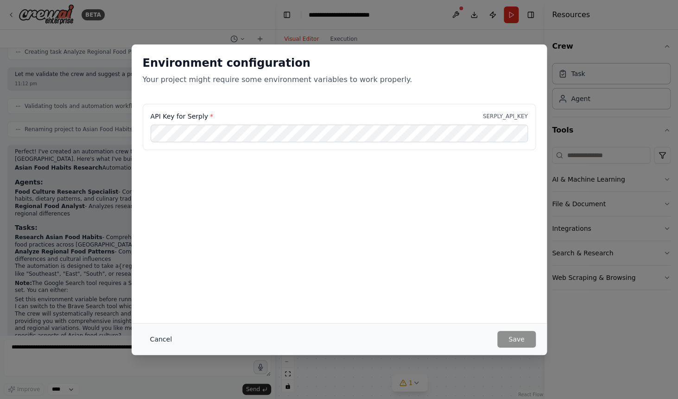
click at [157, 337] on button "Cancel" at bounding box center [161, 339] width 37 height 17
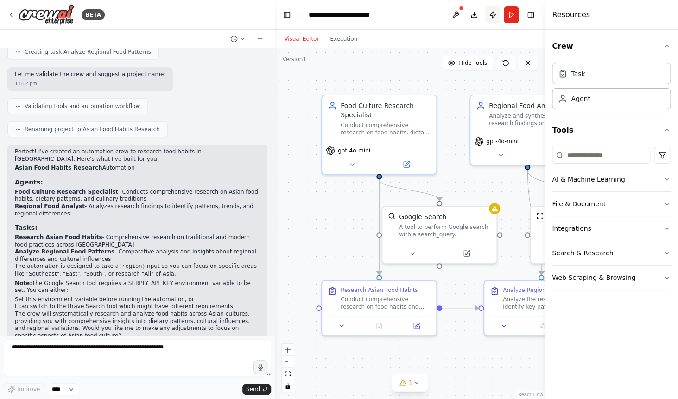
click at [494, 16] on button "Publish" at bounding box center [492, 14] width 15 height 17
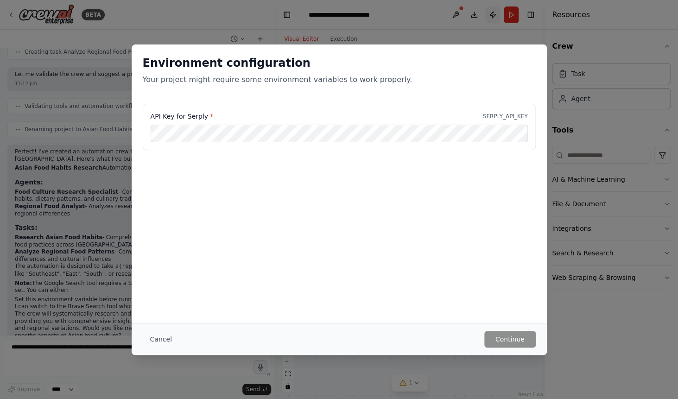
click at [494, 16] on div "Environment configuration Your project might require some environment variables…" at bounding box center [339, 199] width 678 height 399
click at [164, 340] on button "Cancel" at bounding box center [161, 339] width 37 height 17
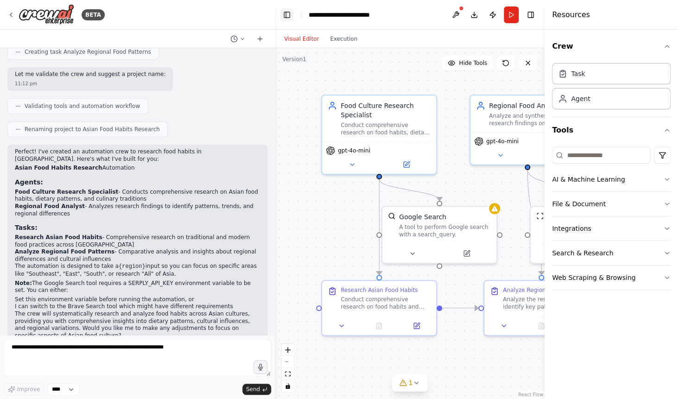
click at [289, 14] on button "Toggle Left Sidebar" at bounding box center [286, 14] width 13 height 13
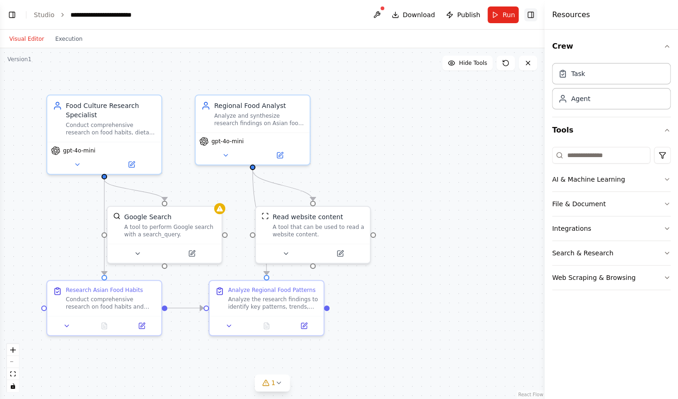
click at [531, 19] on button "Toggle Right Sidebar" at bounding box center [530, 14] width 13 height 13
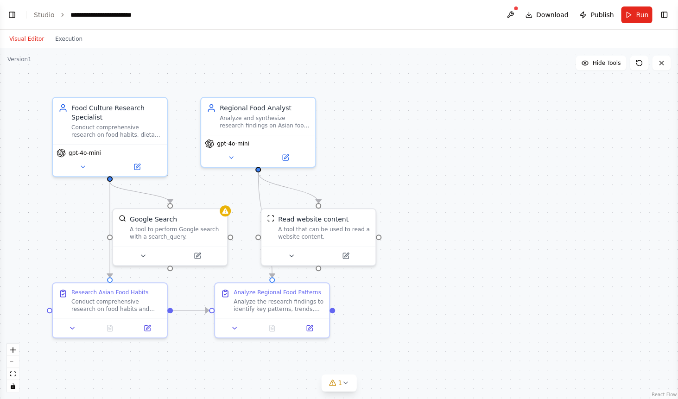
drag, startPoint x: 450, startPoint y: 150, endPoint x: 472, endPoint y: 160, distance: 24.5
click at [472, 160] on div ".deletable-edge-delete-btn { width: 20px; height: 20px; border: 0px solid #ffff…" at bounding box center [339, 223] width 678 height 351
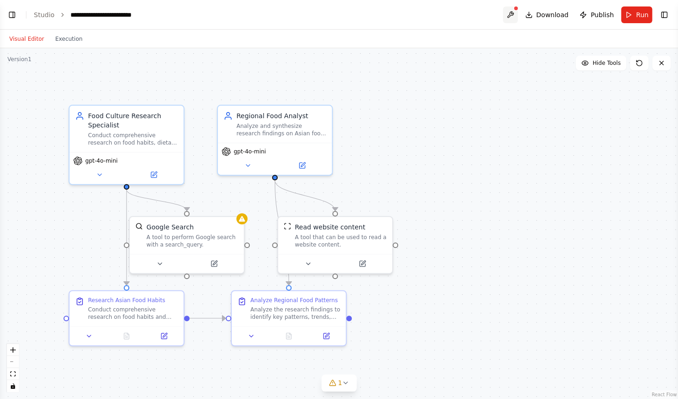
click at [514, 19] on button at bounding box center [510, 14] width 15 height 17
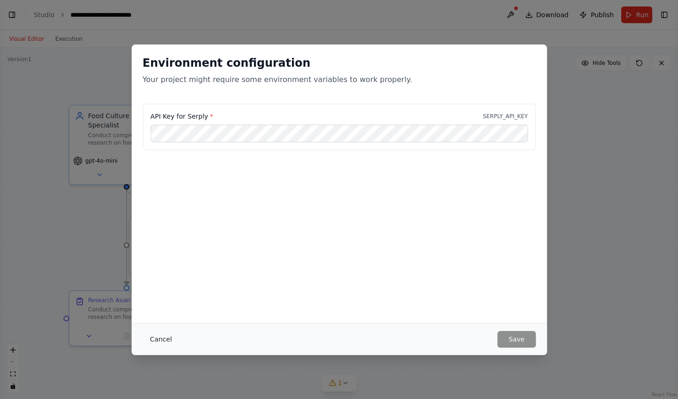
click at [163, 341] on button "Cancel" at bounding box center [161, 339] width 37 height 17
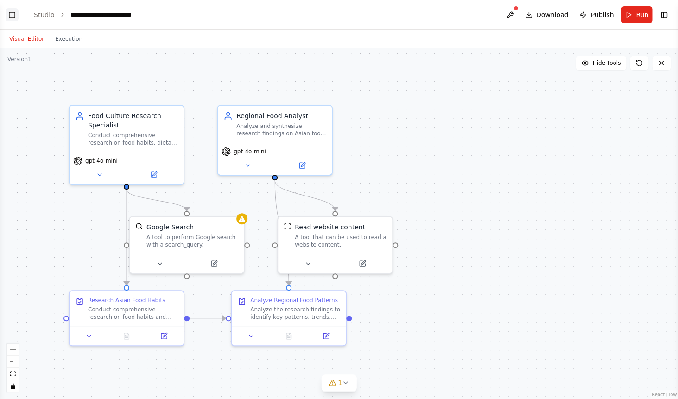
click at [13, 13] on button "Toggle Left Sidebar" at bounding box center [12, 14] width 13 height 13
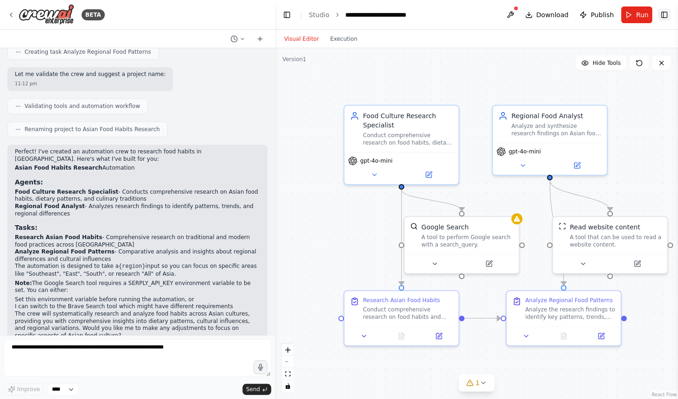
click at [664, 10] on button "Toggle Right Sidebar" at bounding box center [664, 14] width 13 height 13
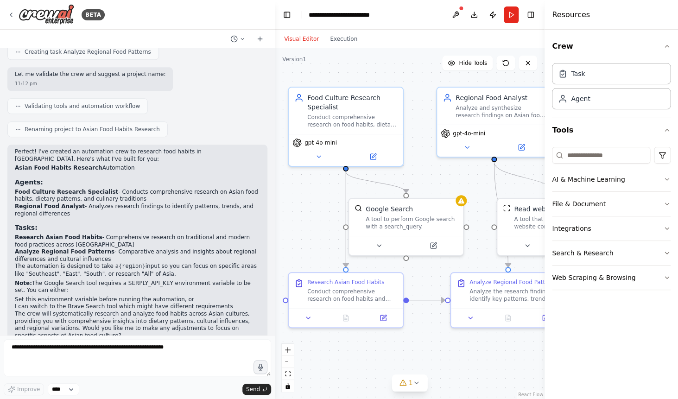
drag, startPoint x: 370, startPoint y: 211, endPoint x: 315, endPoint y: 193, distance: 58.5
click at [315, 193] on div ".deletable-edge-delete-btn { width: 20px; height: 20px; border: 0px solid #ffff…" at bounding box center [410, 223] width 270 height 351
click at [324, 159] on button at bounding box center [318, 154] width 52 height 11
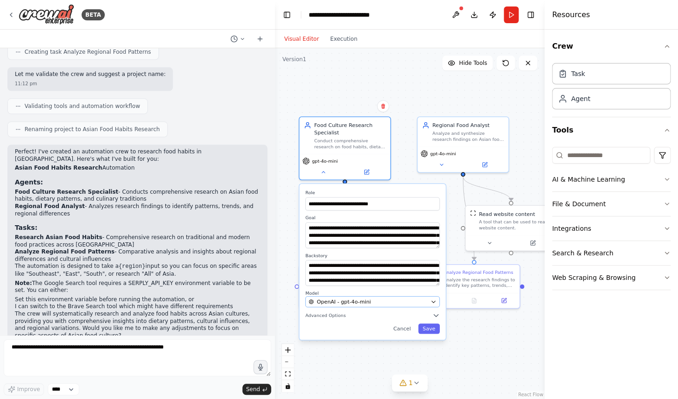
click at [390, 305] on div "OpenAI - gpt-4o-mini" at bounding box center [368, 301] width 119 height 7
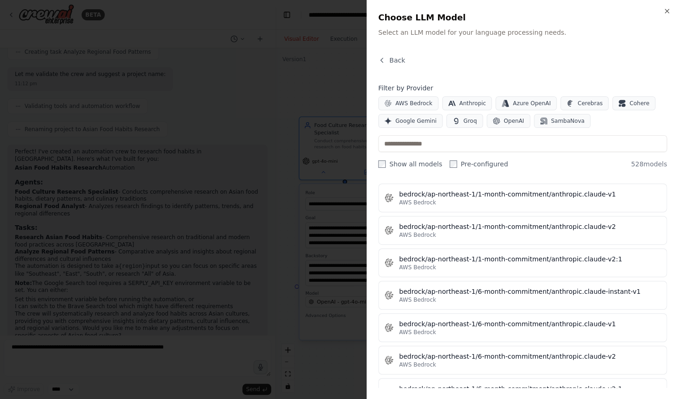
scroll to position [958, 0]
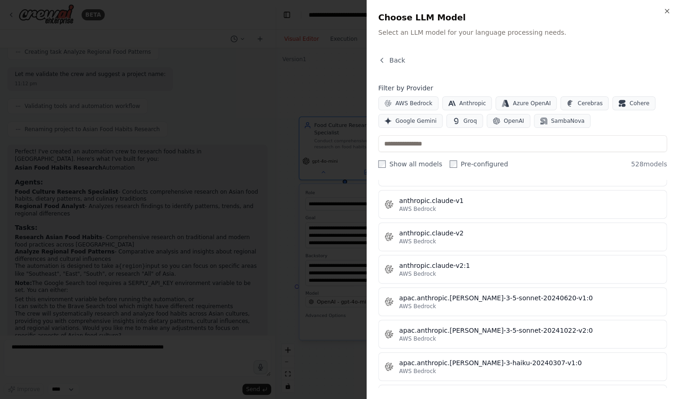
click at [330, 69] on div at bounding box center [339, 199] width 678 height 399
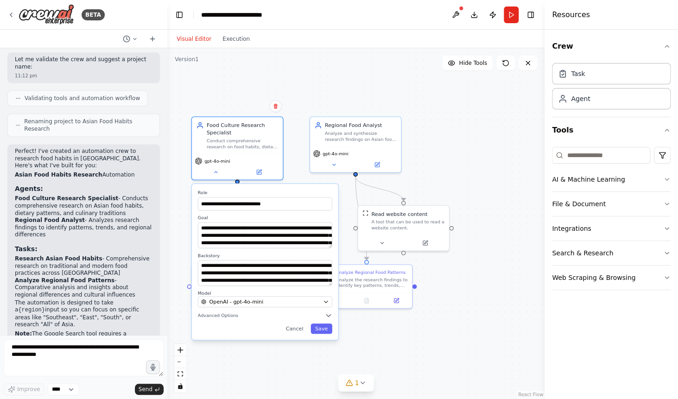
scroll to position [416, 0]
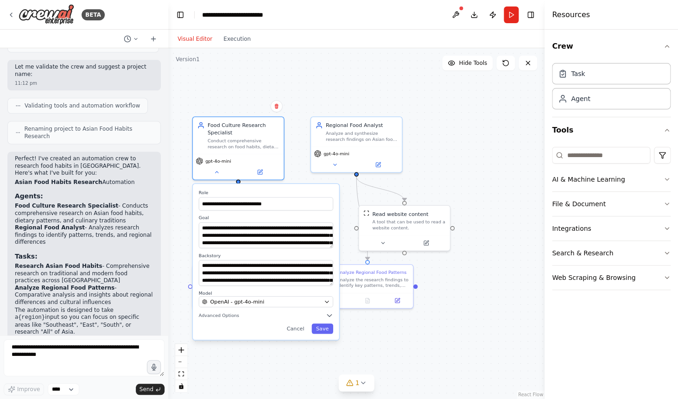
drag, startPoint x: 272, startPoint y: 255, endPoint x: 168, endPoint y: 246, distance: 103.8
click at [168, 246] on div at bounding box center [167, 199] width 4 height 399
click at [459, 191] on div ".deletable-edge-delete-btn { width: 20px; height: 20px; border: 0px solid #ffff…" at bounding box center [356, 223] width 376 height 351
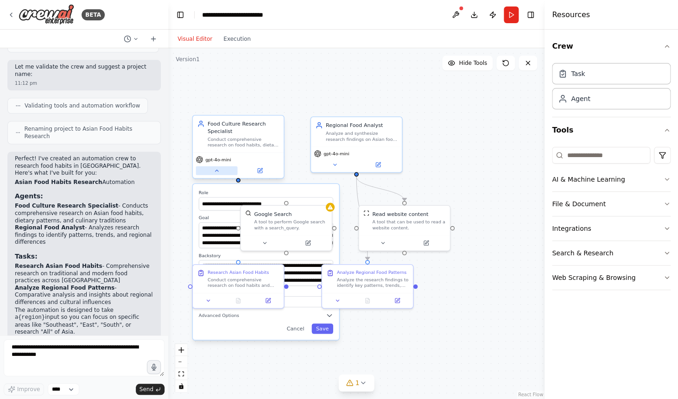
click at [217, 172] on icon at bounding box center [216, 170] width 3 height 1
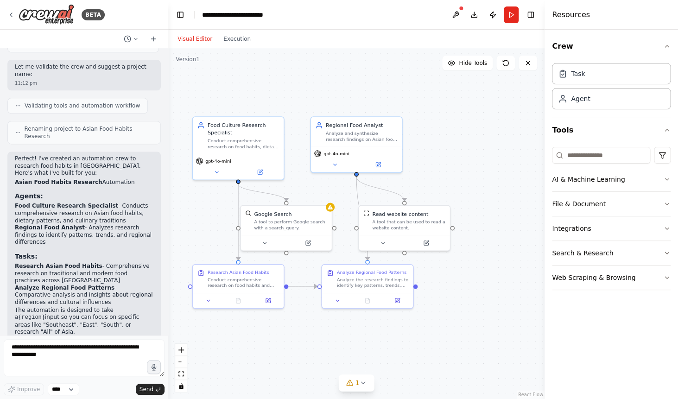
click at [467, 172] on div ".deletable-edge-delete-btn { width: 20px; height: 20px; border: 0px solid #ffff…" at bounding box center [356, 223] width 376 height 351
click at [247, 46] on div "Visual Editor Execution" at bounding box center [214, 39] width 84 height 19
click at [243, 42] on button "Execution" at bounding box center [237, 38] width 38 height 11
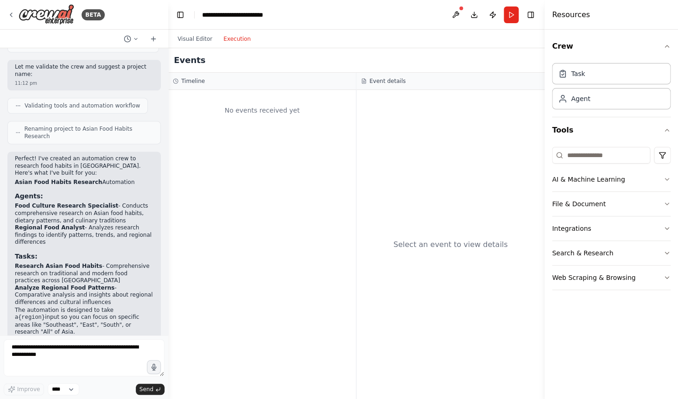
click at [201, 85] on div "Timeline" at bounding box center [262, 81] width 188 height 17
click at [200, 33] on button "Visual Editor" at bounding box center [195, 38] width 46 height 11
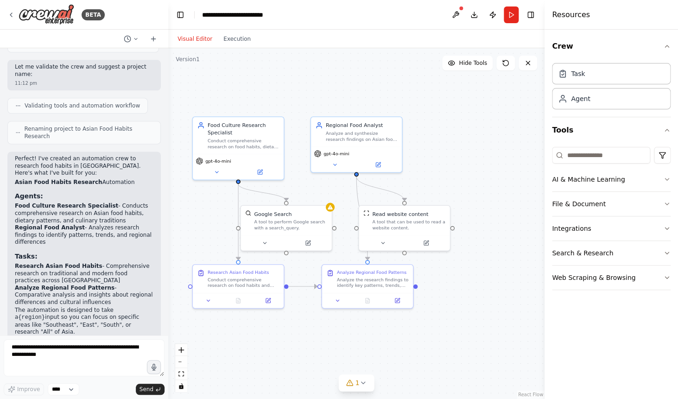
click at [248, 76] on div ".deletable-edge-delete-btn { width: 20px; height: 20px; border: 0px solid #ffff…" at bounding box center [356, 223] width 376 height 351
click at [511, 14] on button "Run" at bounding box center [511, 14] width 15 height 17
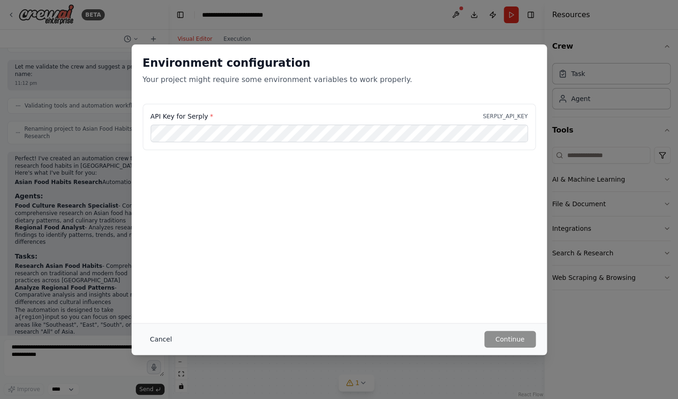
click at [169, 336] on button "Cancel" at bounding box center [161, 339] width 37 height 17
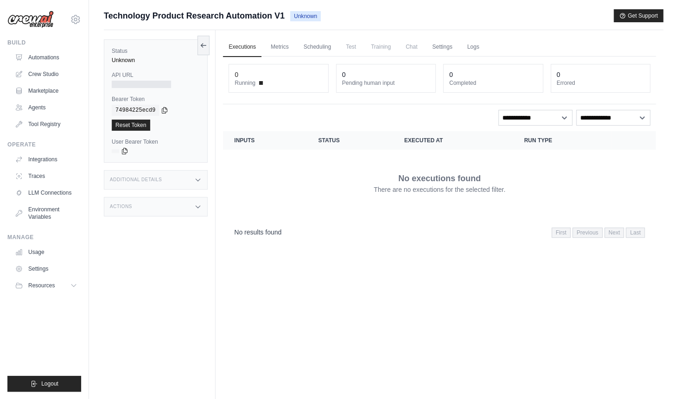
click at [343, 177] on div "No executions found There are no executions for the selected filter." at bounding box center [439, 183] width 411 height 52
click at [292, 86] on dt "Running" at bounding box center [279, 82] width 88 height 7
click at [286, 39] on link "Metrics" at bounding box center [279, 47] width 29 height 19
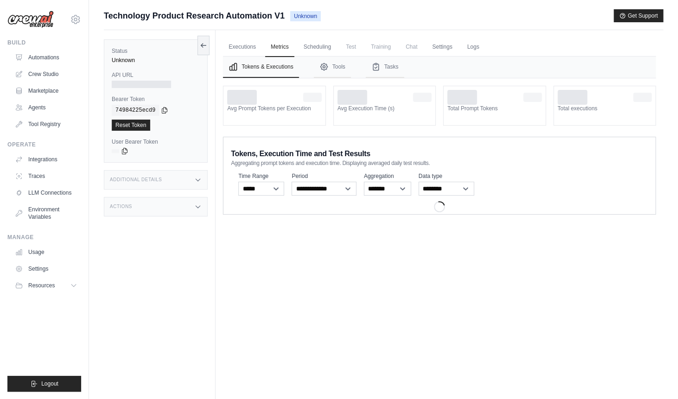
click at [350, 51] on span "Test" at bounding box center [350, 47] width 21 height 19
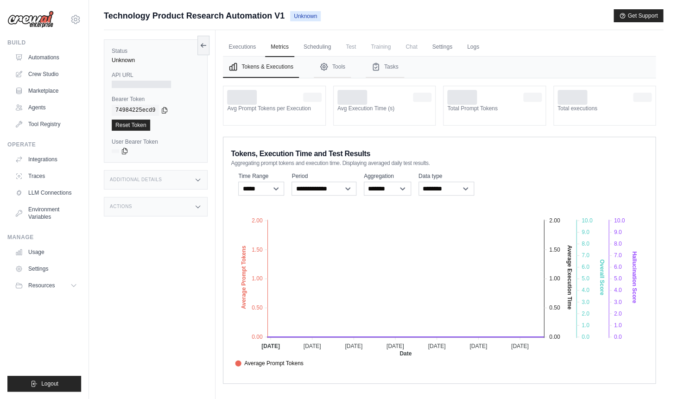
click at [387, 49] on span "Training" at bounding box center [380, 47] width 31 height 19
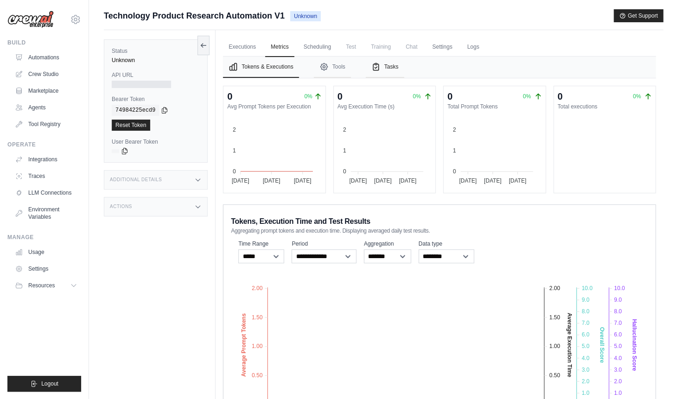
click at [387, 63] on button "Tasks" at bounding box center [385, 67] width 38 height 21
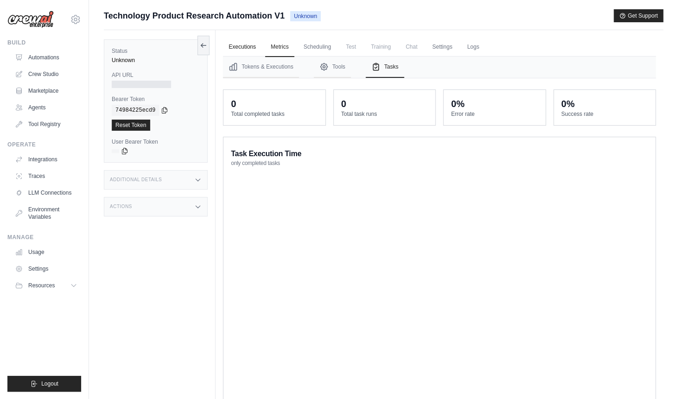
click at [243, 51] on link "Executions" at bounding box center [242, 47] width 38 height 19
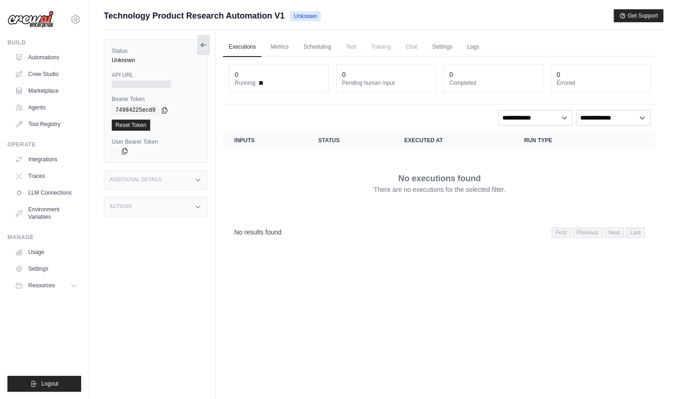
click at [201, 51] on button at bounding box center [203, 44] width 12 height 19
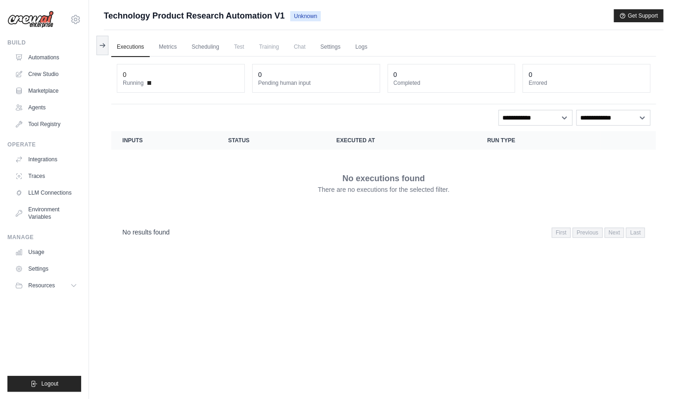
click at [305, 15] on span "Unknown" at bounding box center [305, 16] width 31 height 10
click at [318, 45] on link "Settings" at bounding box center [330, 47] width 31 height 19
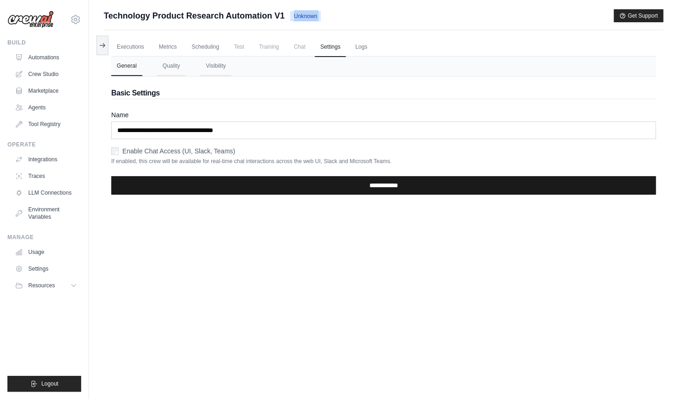
click at [179, 180] on input "**********" at bounding box center [383, 185] width 545 height 19
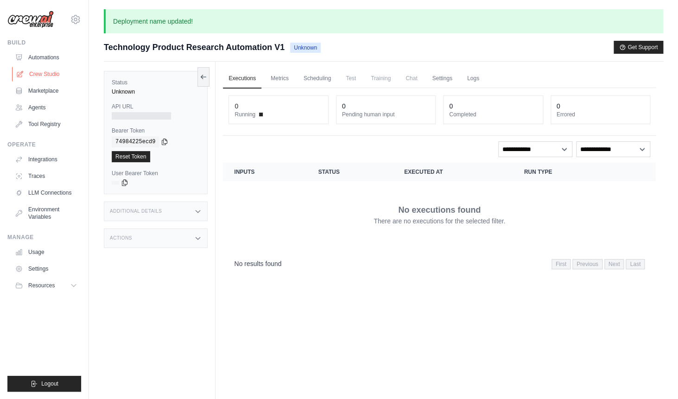
click at [56, 78] on link "Crew Studio" at bounding box center [47, 74] width 70 height 15
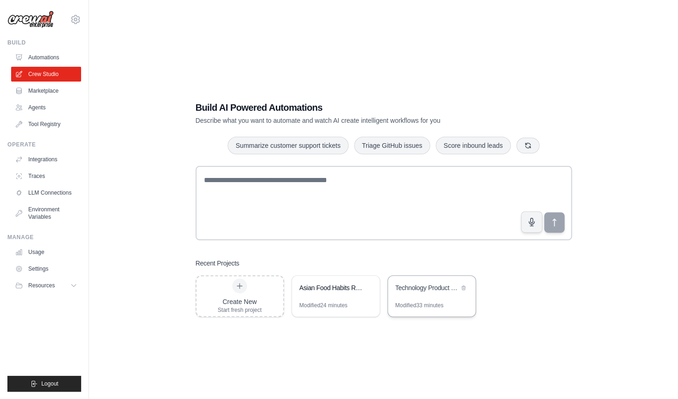
click at [421, 291] on div "Technology Product Research Automation" at bounding box center [427, 287] width 64 height 9
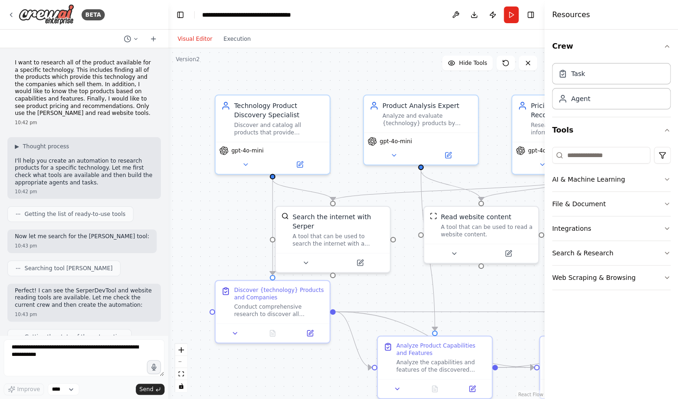
scroll to position [812, 0]
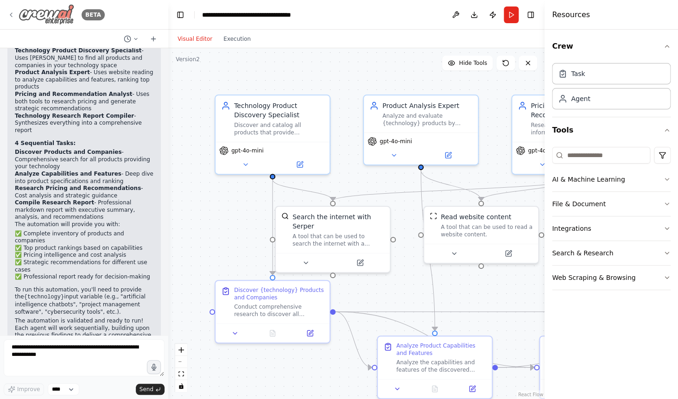
click at [11, 13] on icon at bounding box center [10, 14] width 7 height 7
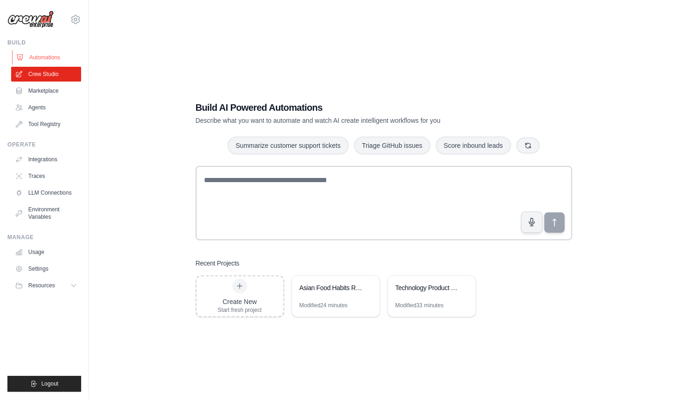
click at [56, 59] on link "Automations" at bounding box center [47, 57] width 70 height 15
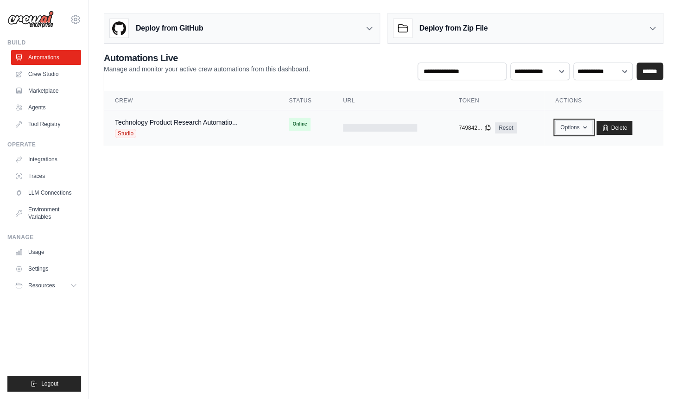
click at [578, 124] on button "Options" at bounding box center [574, 128] width 38 height 14
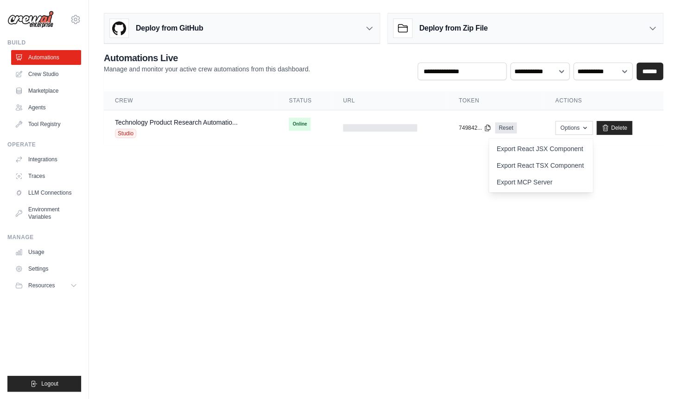
click at [325, 233] on body "ckumar070707@gmail.com Settings Build Automations Crew Studio" at bounding box center [339, 199] width 678 height 399
click at [150, 125] on link "Technology Product Research Automatio..." at bounding box center [176, 122] width 123 height 7
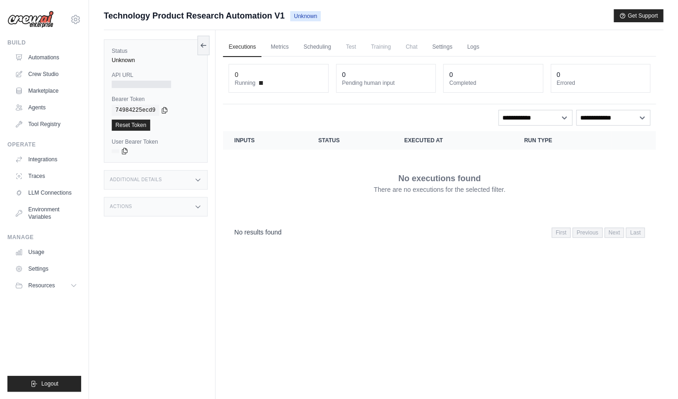
click at [413, 50] on span "Chat" at bounding box center [411, 47] width 23 height 19
click at [547, 235] on div "No results found First Previous Next Last" at bounding box center [439, 232] width 411 height 13
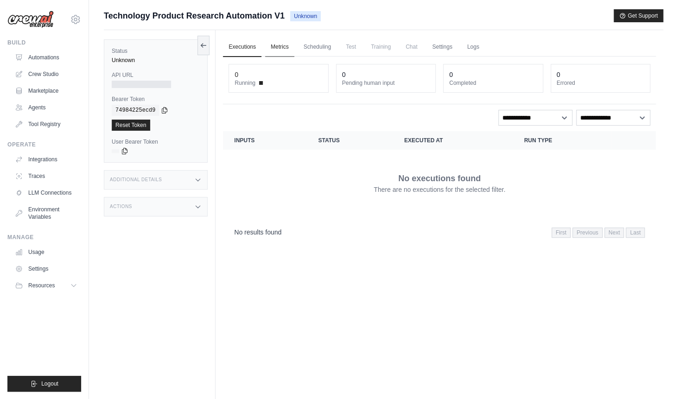
click at [281, 51] on link "Metrics" at bounding box center [279, 47] width 29 height 19
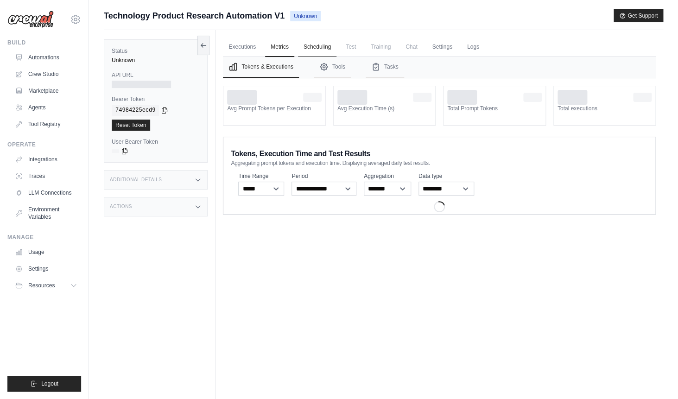
click at [314, 51] on link "Scheduling" at bounding box center [317, 47] width 38 height 19
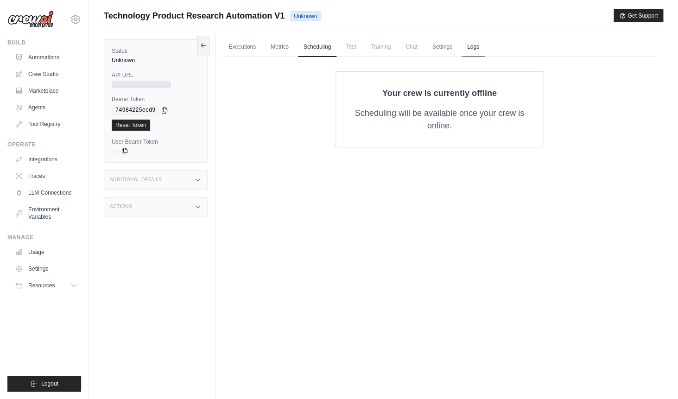
click at [470, 47] on link "Logs" at bounding box center [473, 47] width 23 height 19
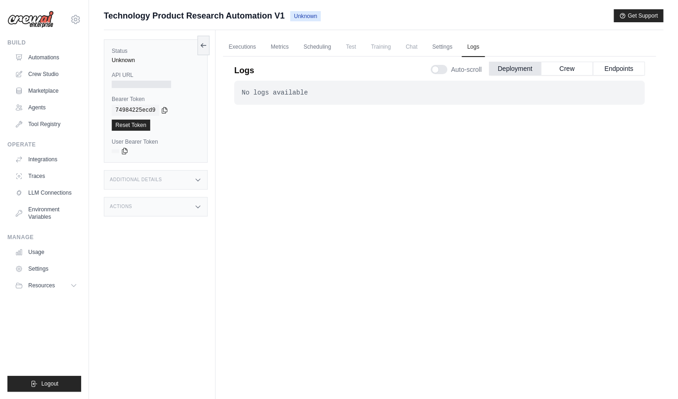
click at [297, 49] on ul "Executions Metrics Scheduling Test Training Chat Settings Logs" at bounding box center [439, 47] width 433 height 19
click at [314, 48] on link "Scheduling" at bounding box center [317, 47] width 38 height 19
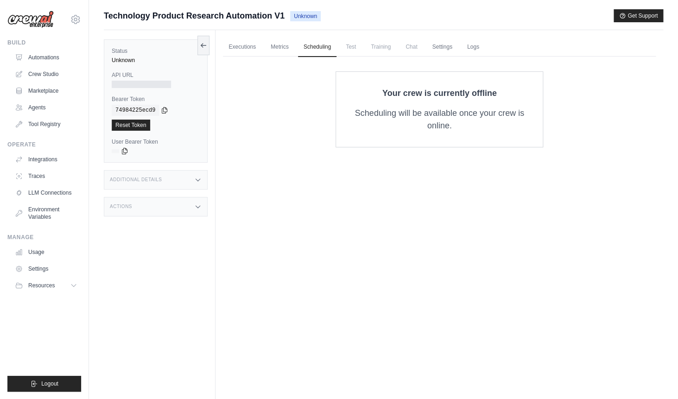
click at [441, 137] on div "Your crew is currently offline Scheduling will be available once your crew is o…" at bounding box center [440, 109] width 208 height 76
click at [473, 49] on link "Logs" at bounding box center [473, 47] width 23 height 19
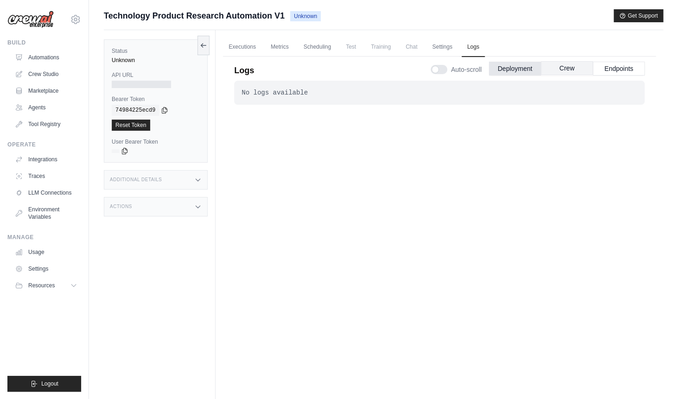
click at [578, 66] on button "Crew" at bounding box center [567, 68] width 52 height 14
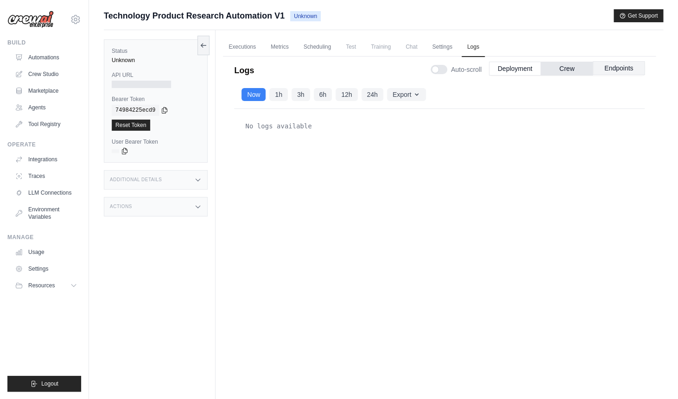
click at [621, 70] on button "Endpoints" at bounding box center [619, 68] width 52 height 14
click at [376, 152] on div "No logs available" at bounding box center [439, 244] width 411 height 270
click at [445, 42] on link "Settings" at bounding box center [441, 47] width 31 height 19
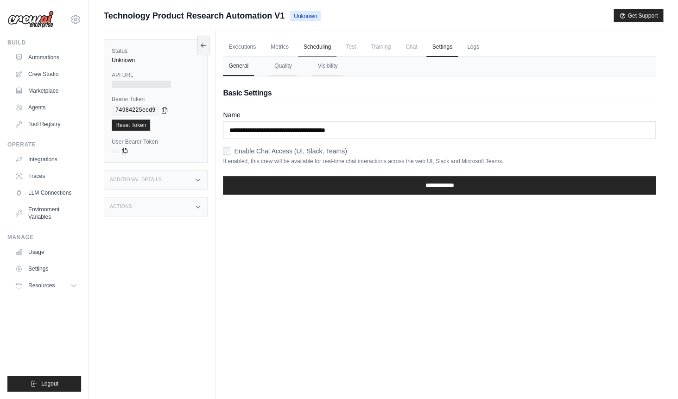
click at [316, 49] on link "Scheduling" at bounding box center [317, 47] width 38 height 19
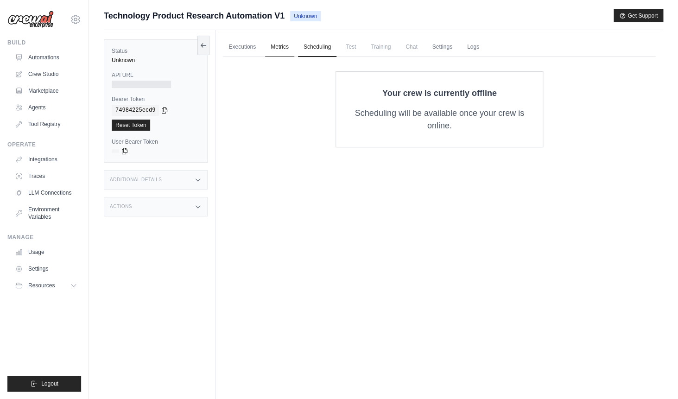
click at [280, 40] on link "Metrics" at bounding box center [279, 47] width 29 height 19
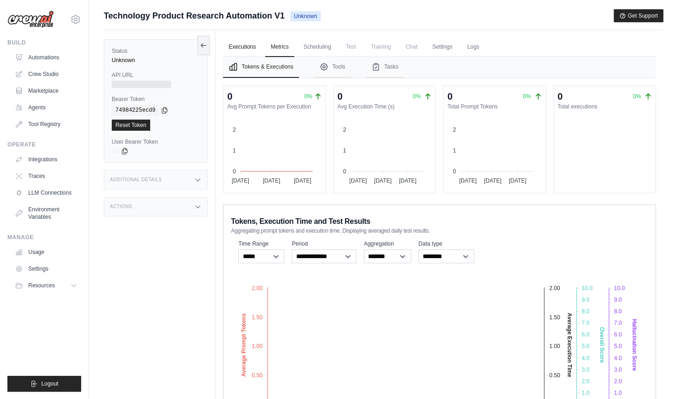
click at [247, 38] on link "Executions" at bounding box center [242, 47] width 38 height 19
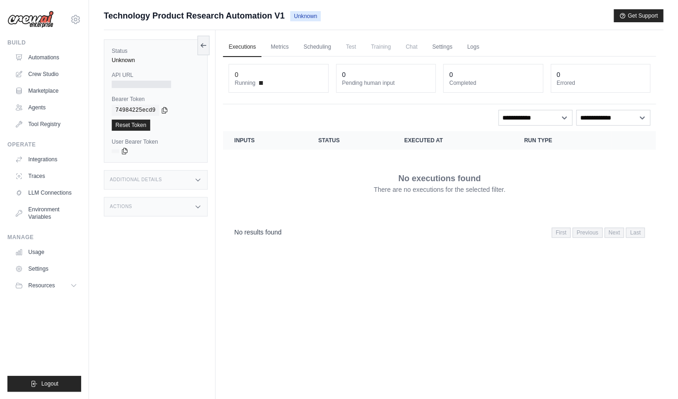
click at [274, 75] on div "0" at bounding box center [279, 74] width 88 height 9
click at [60, 60] on link "Automations" at bounding box center [47, 57] width 70 height 15
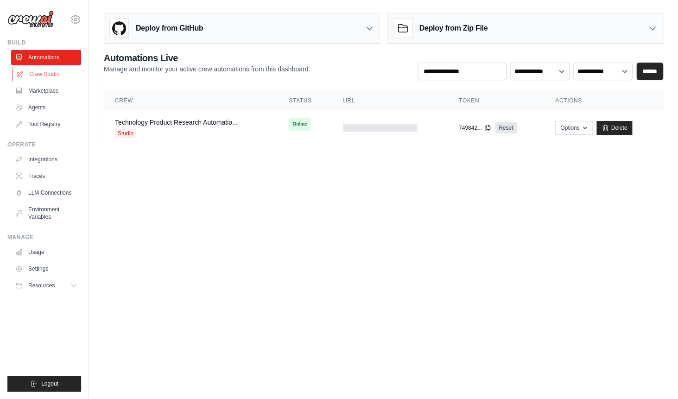
click at [67, 75] on link "Crew Studio" at bounding box center [47, 74] width 70 height 15
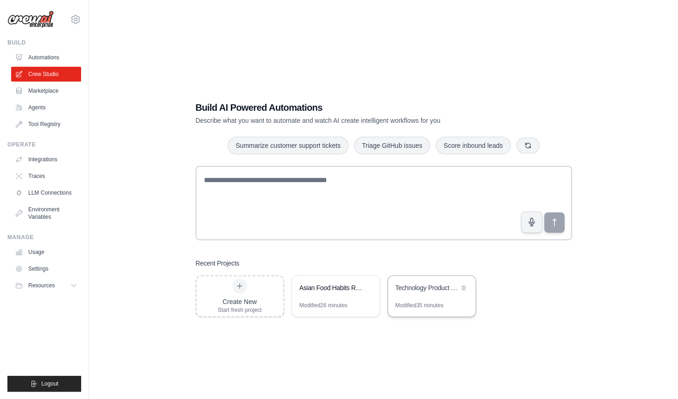
click at [404, 296] on div "Technology Product Research Automation" at bounding box center [432, 289] width 88 height 26
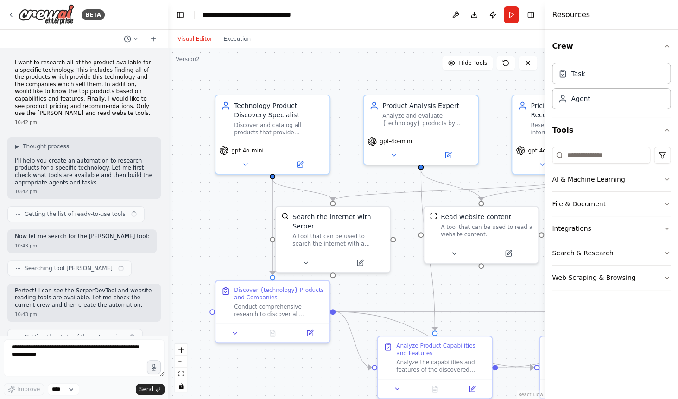
scroll to position [812, 0]
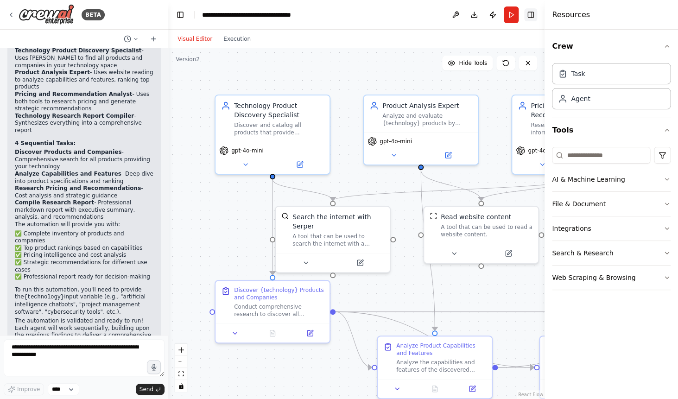
click at [536, 15] on button "Toggle Right Sidebar" at bounding box center [530, 14] width 13 height 13
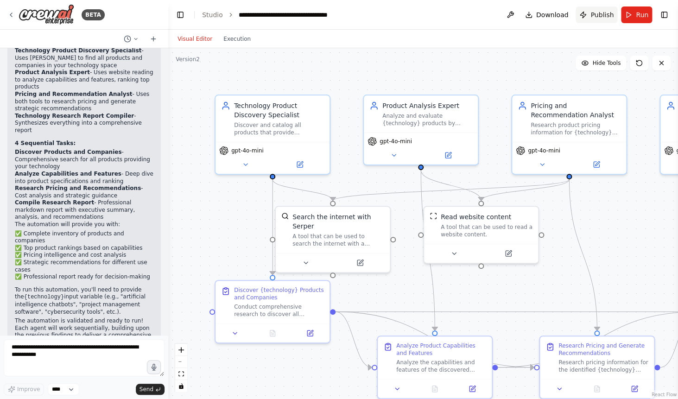
click at [588, 20] on button "Publish" at bounding box center [597, 14] width 42 height 17
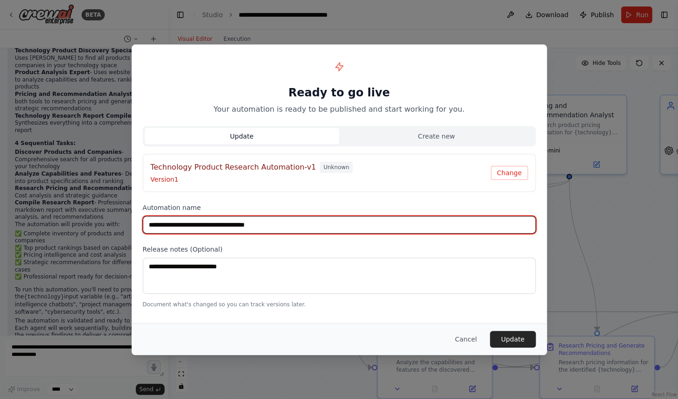
click at [294, 228] on input "**********" at bounding box center [339, 225] width 393 height 18
type input "**********"
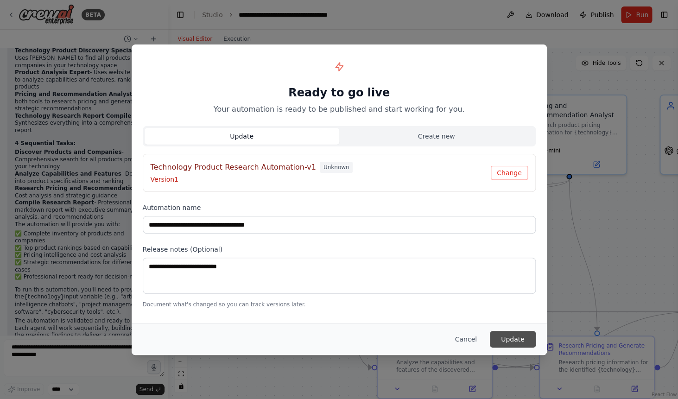
click at [519, 343] on button "Update" at bounding box center [513, 339] width 46 height 17
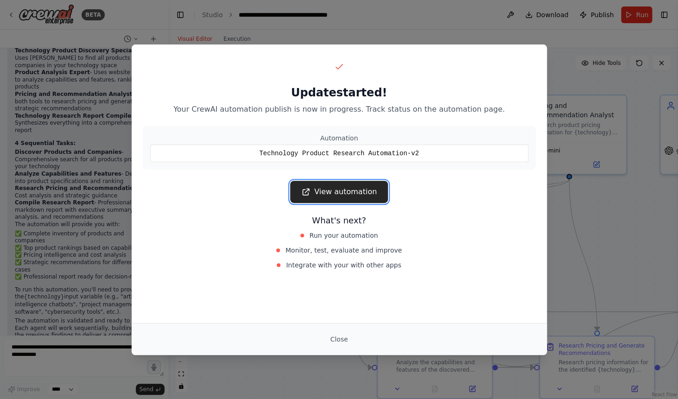
click at [353, 197] on link "View automation" at bounding box center [339, 192] width 98 height 22
click at [349, 337] on button "Close" at bounding box center [339, 339] width 32 height 17
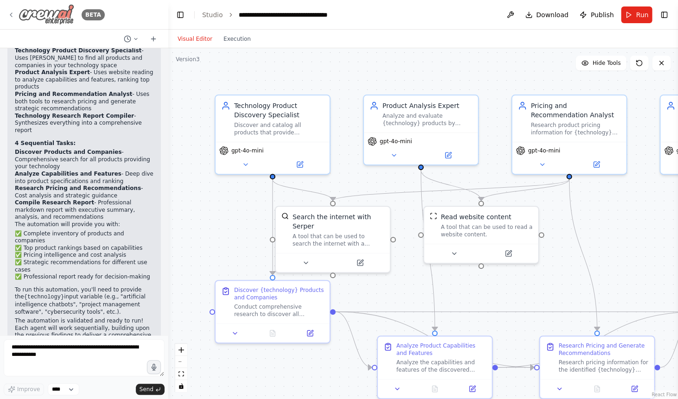
click at [9, 13] on icon at bounding box center [10, 14] width 7 height 7
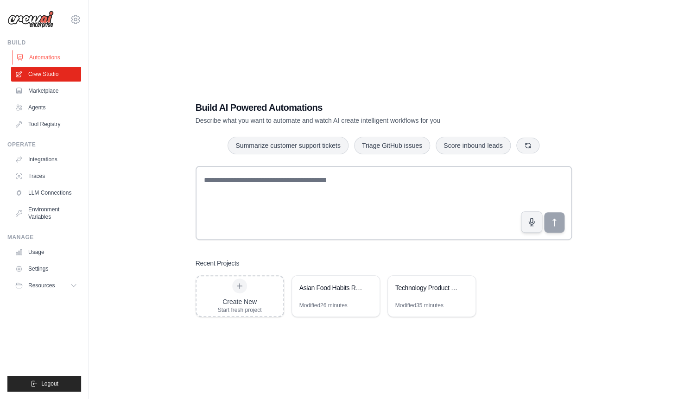
click at [48, 59] on link "Automations" at bounding box center [47, 57] width 70 height 15
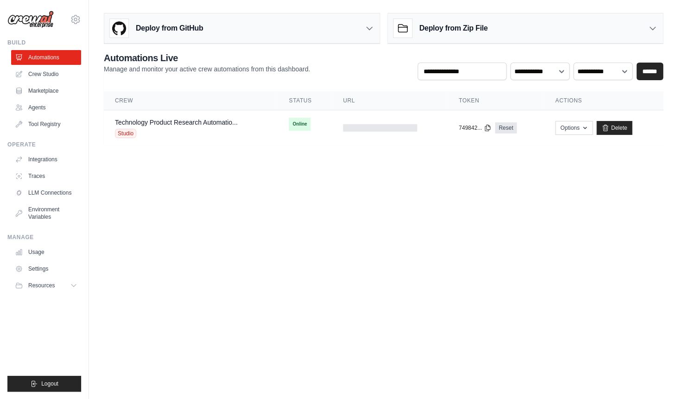
click at [396, 264] on body "[EMAIL_ADDRESS][DOMAIN_NAME] Settings Build Automations Crew Studio" at bounding box center [339, 199] width 678 height 399
click at [230, 124] on link "Technology Product Research Automatio..." at bounding box center [176, 122] width 123 height 7
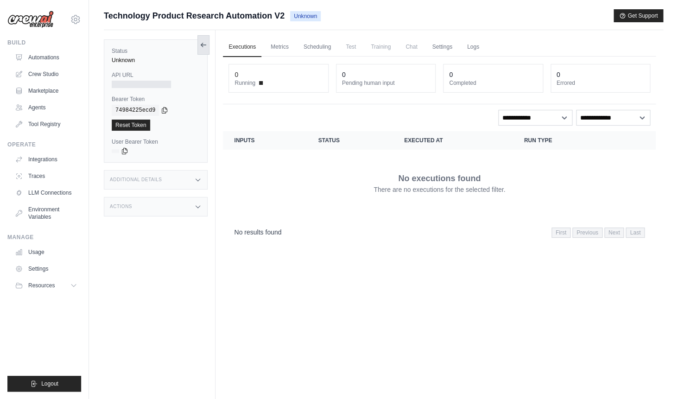
click at [206, 44] on icon at bounding box center [203, 44] width 7 height 7
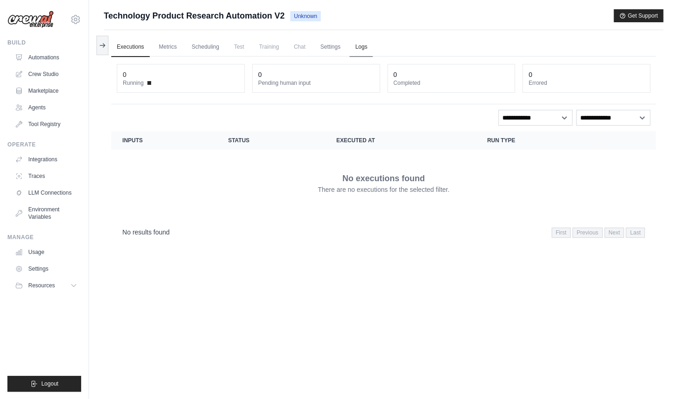
click at [356, 51] on link "Logs" at bounding box center [361, 47] width 23 height 19
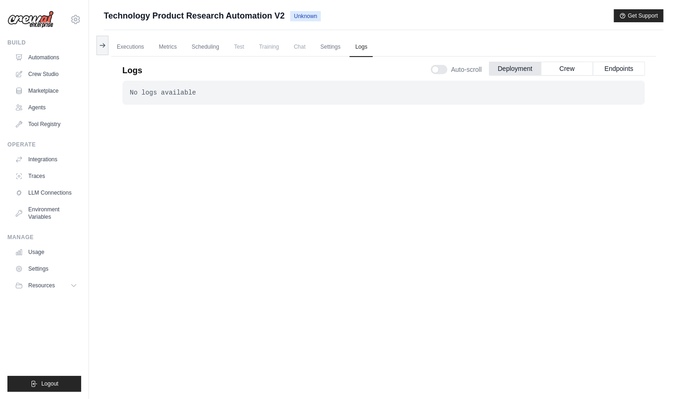
click at [344, 94] on div "No logs available" at bounding box center [384, 92] width 508 height 9
click at [561, 73] on button "Crew" at bounding box center [567, 68] width 52 height 14
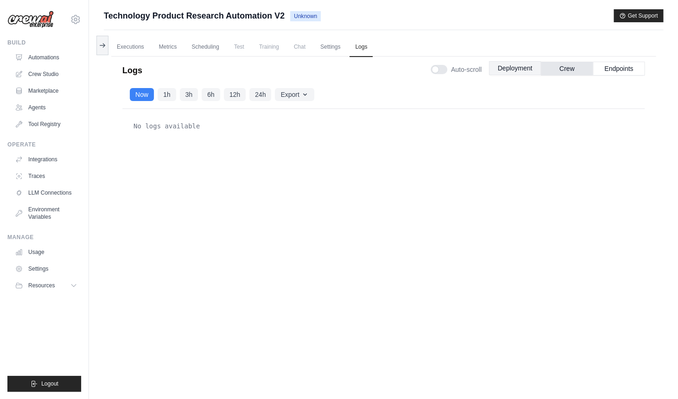
click at [505, 73] on button "Deployment" at bounding box center [515, 68] width 52 height 14
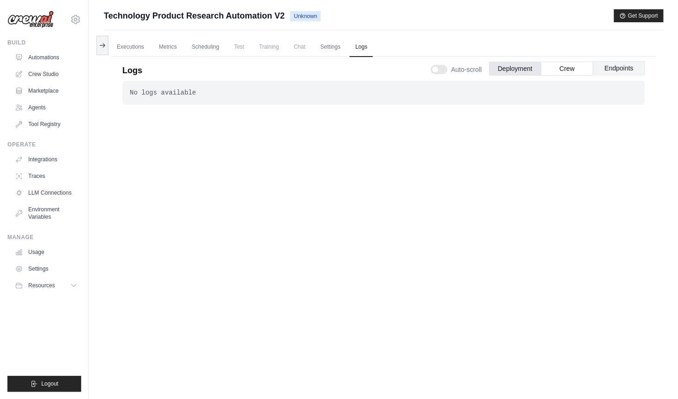
click at [629, 65] on button "Endpoints" at bounding box center [619, 68] width 52 height 14
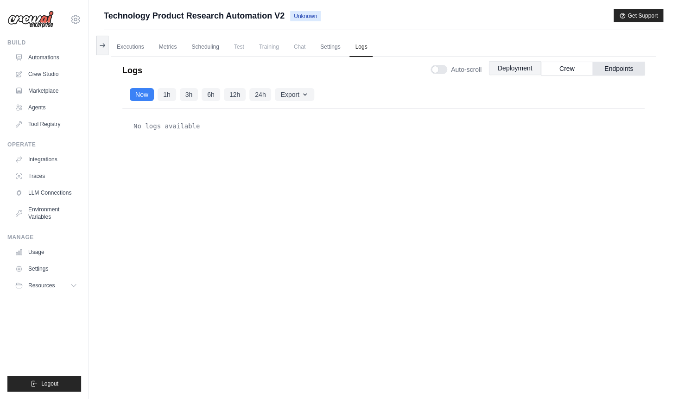
click at [522, 68] on button "Deployment" at bounding box center [515, 68] width 52 height 14
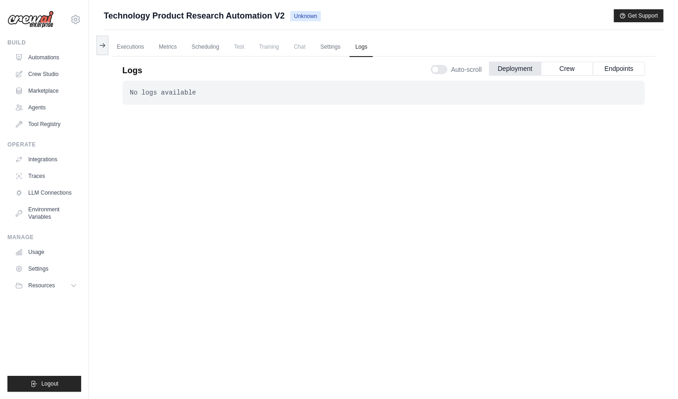
click at [544, 331] on div "No logs available . . ." at bounding box center [383, 234] width 522 height 306
click at [338, 48] on link "Settings" at bounding box center [330, 47] width 31 height 19
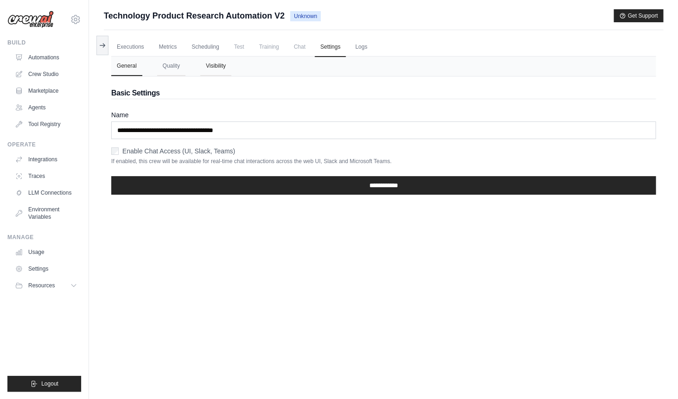
click at [211, 70] on button "Visibility" at bounding box center [215, 66] width 31 height 19
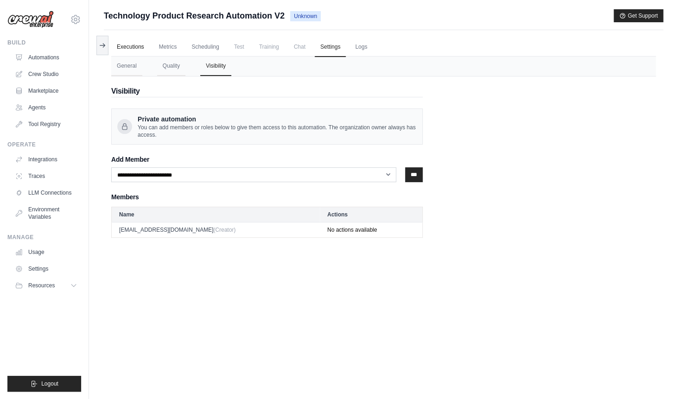
click at [138, 51] on link "Executions" at bounding box center [130, 47] width 38 height 19
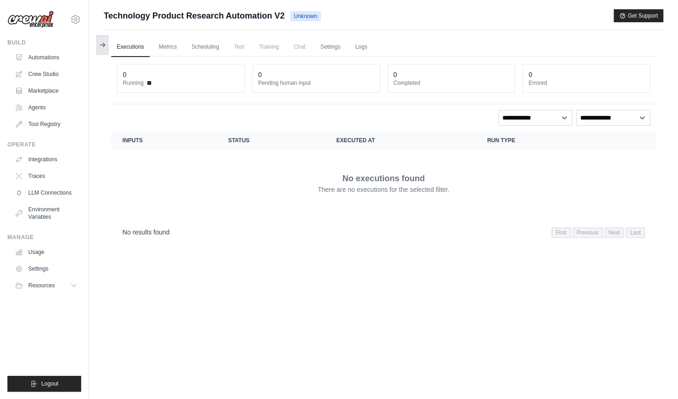
click at [104, 45] on icon at bounding box center [102, 45] width 5 height 0
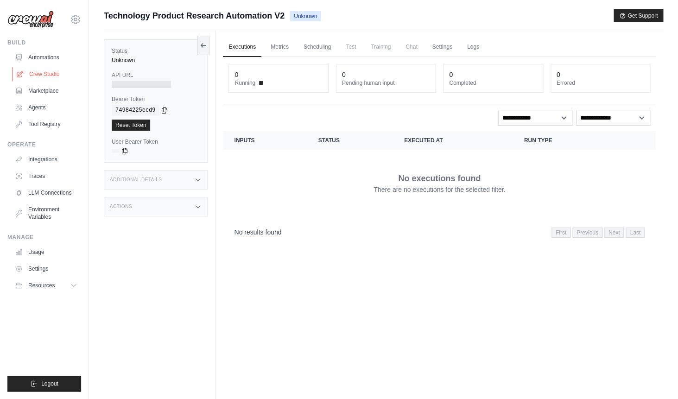
click at [34, 76] on link "Crew Studio" at bounding box center [47, 74] width 70 height 15
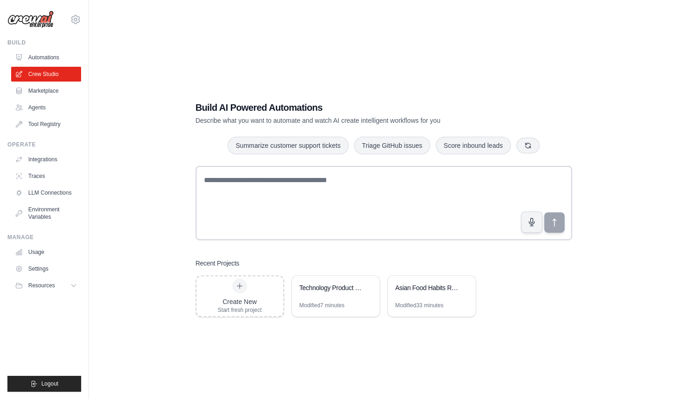
click at [48, 60] on link "Automations" at bounding box center [46, 57] width 70 height 15
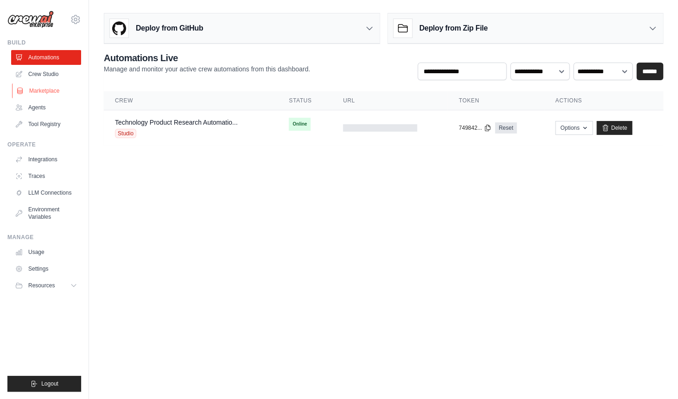
click at [47, 89] on link "Marketplace" at bounding box center [47, 90] width 70 height 15
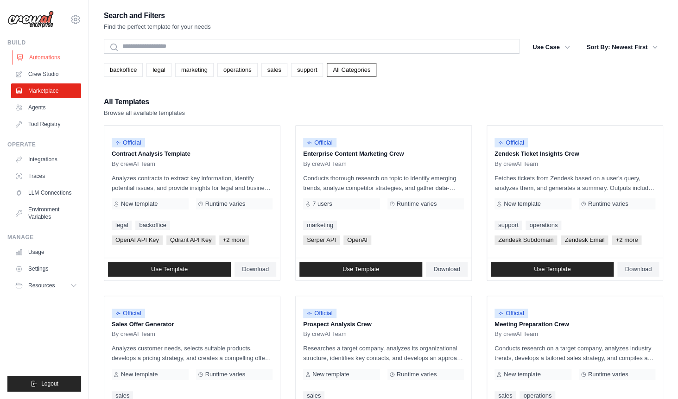
click at [52, 57] on link "Automations" at bounding box center [47, 57] width 70 height 15
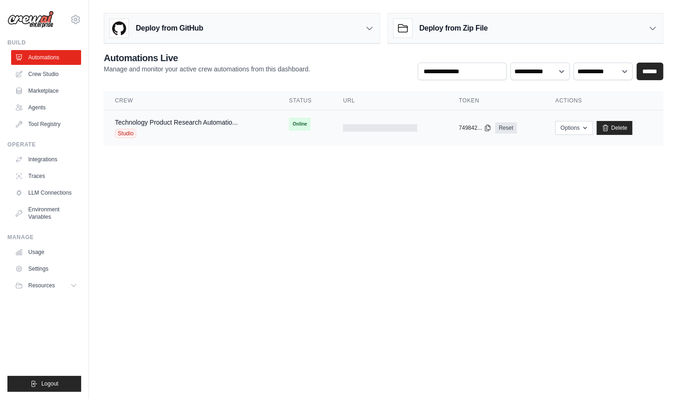
click at [241, 127] on div "Technology Product Research Automatio... Studio" at bounding box center [191, 128] width 152 height 20
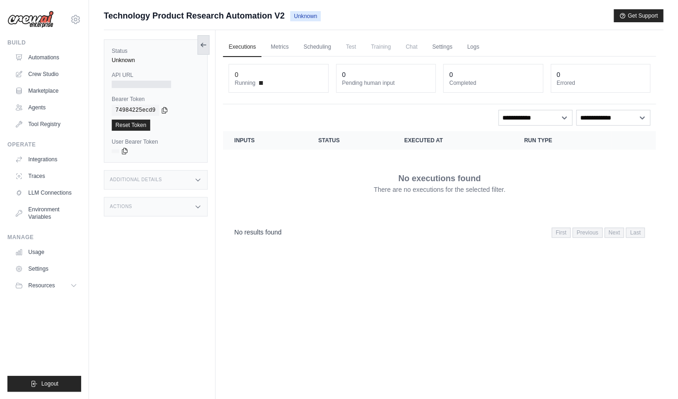
click at [206, 40] on button at bounding box center [203, 44] width 12 height 19
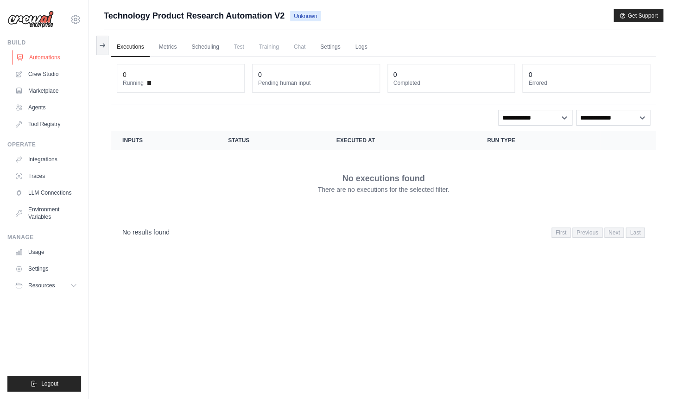
click at [40, 57] on link "Automations" at bounding box center [47, 57] width 70 height 15
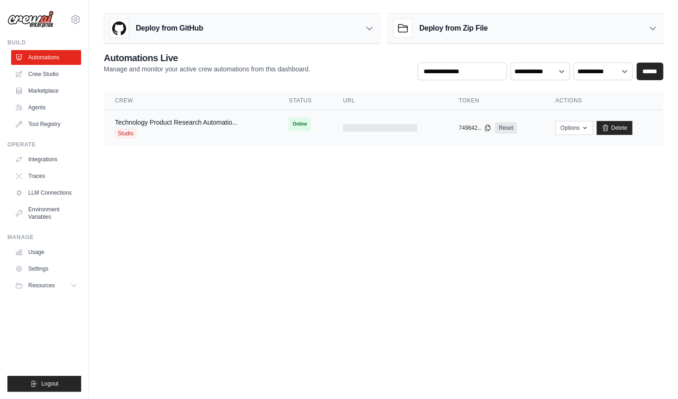
click at [231, 127] on div "Technology Product Research Automatio... Studio" at bounding box center [176, 128] width 123 height 20
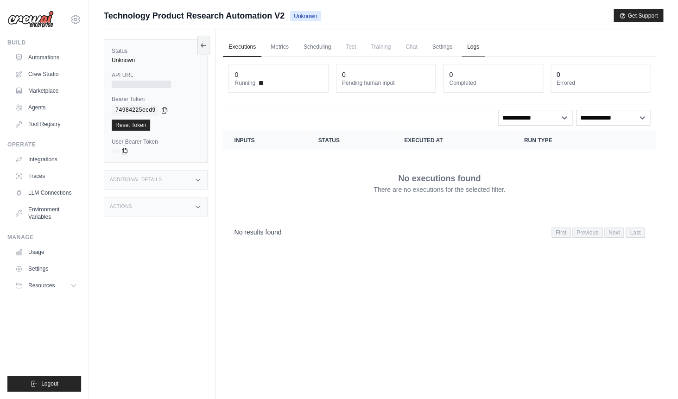
click at [482, 44] on link "Logs" at bounding box center [473, 47] width 23 height 19
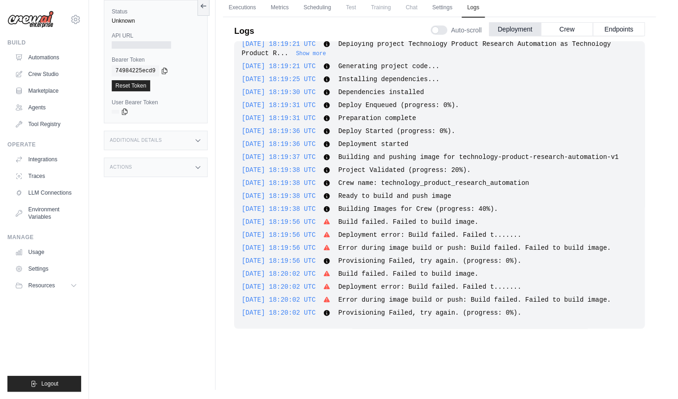
scroll to position [187, 0]
click at [414, 248] on div "2025-08-21 18:18:51 UTC Deploying project Technology Product Research Automatio…" at bounding box center [439, 184] width 411 height 287
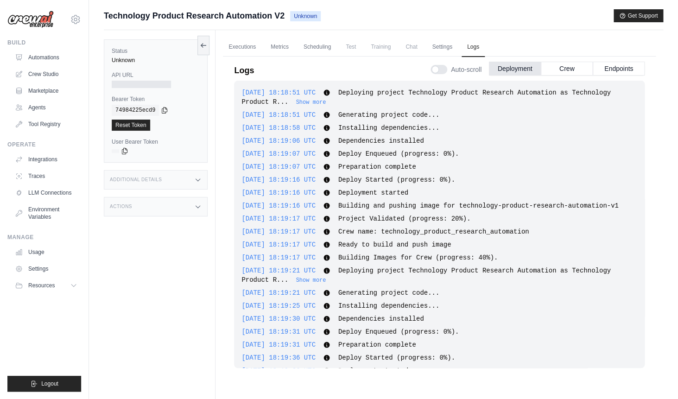
scroll to position [206, 0]
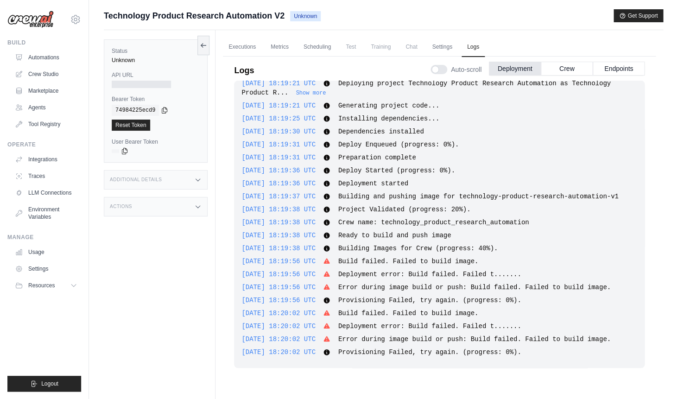
click at [395, 257] on div "2025-08-21 18:19:56 UTC Build failed. Failed to build image. Show more Show less" at bounding box center [440, 261] width 396 height 9
click at [435, 261] on span "Build failed. Failed to build image." at bounding box center [408, 261] width 140 height 7
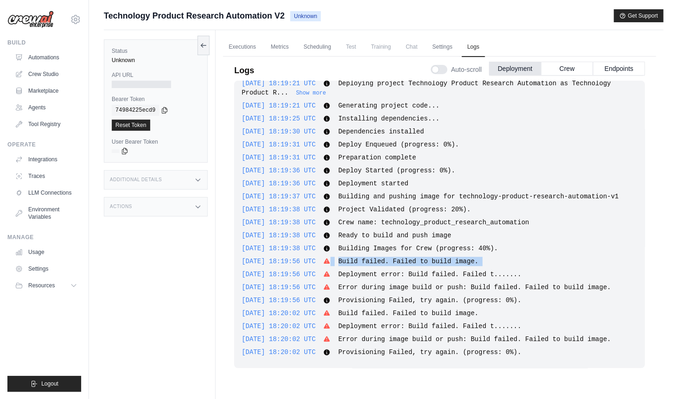
click at [435, 261] on span "Build failed. Failed to build image." at bounding box center [408, 261] width 140 height 7
copy div "Build failed. Failed to build image. Show more Show less"
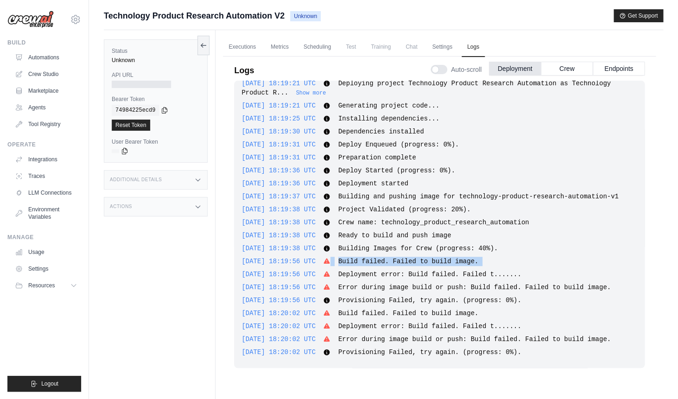
click at [482, 277] on span "Deployment error: Build failed. Failed t......." at bounding box center [429, 274] width 183 height 7
drag, startPoint x: 502, startPoint y: 262, endPoint x: 334, endPoint y: 245, distance: 168.7
click at [334, 245] on div "2025-08-21 18:18:51 UTC Deploying project Technology Product Research Automatio…" at bounding box center [439, 224] width 411 height 287
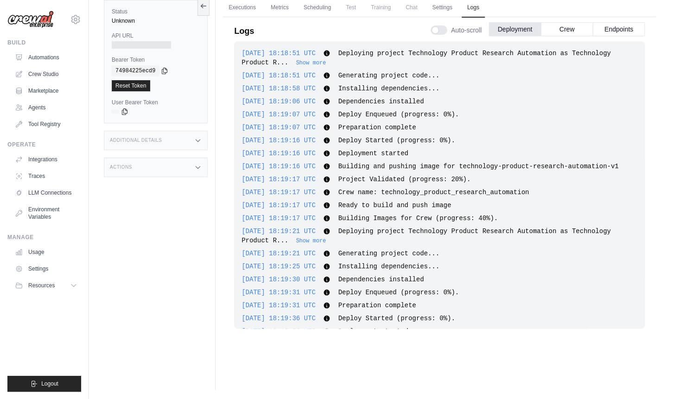
scroll to position [0, 0]
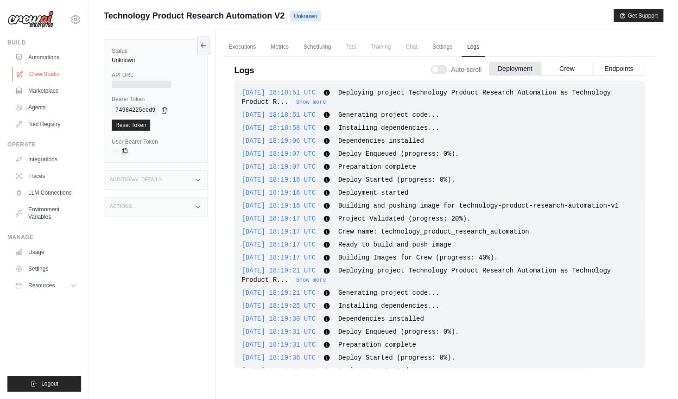
click at [37, 72] on link "Crew Studio" at bounding box center [47, 74] width 70 height 15
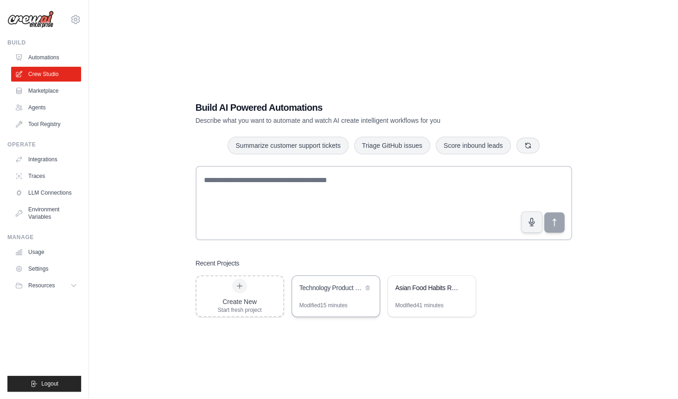
click at [327, 286] on div "Technology Product Research Automation" at bounding box center [331, 287] width 64 height 9
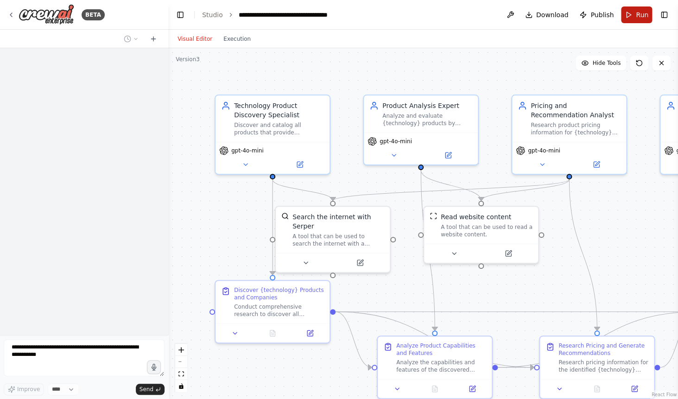
scroll to position [812, 0]
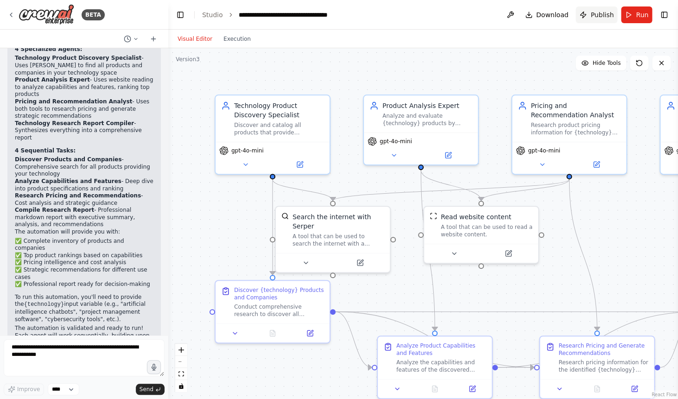
click at [601, 17] on span "Publish" at bounding box center [602, 14] width 23 height 9
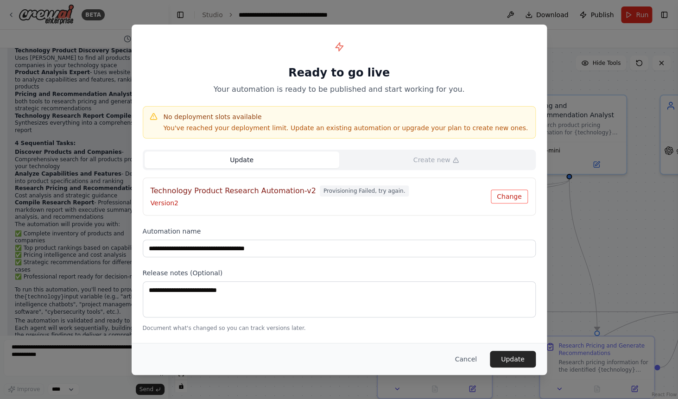
click at [505, 194] on button "Change" at bounding box center [509, 197] width 37 height 14
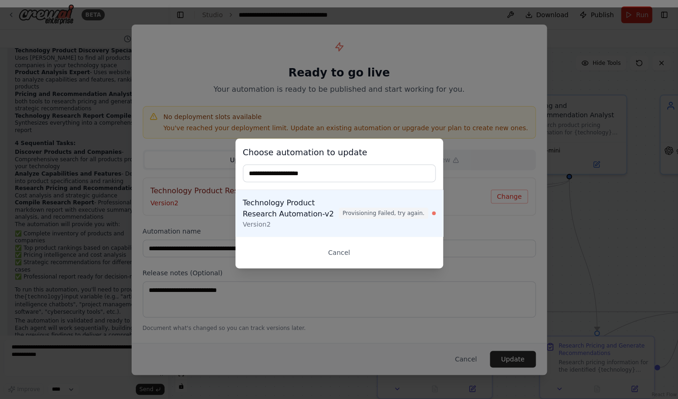
click at [318, 175] on input "text" at bounding box center [339, 174] width 193 height 18
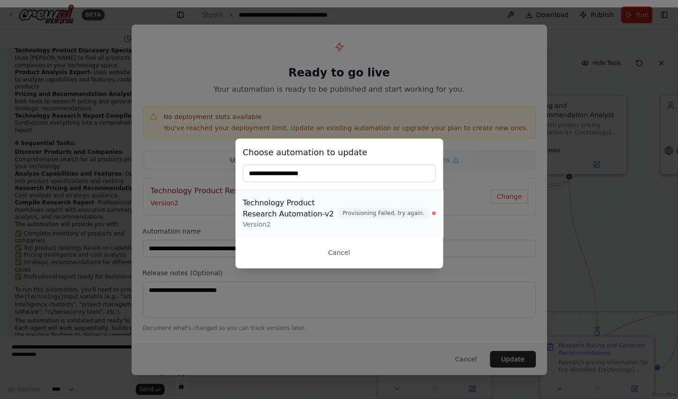
click at [323, 211] on div "Technology Product Research Automation-v2" at bounding box center [291, 208] width 96 height 22
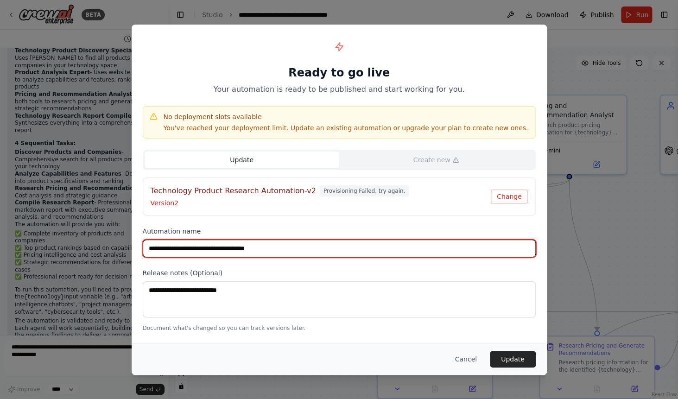
click at [296, 248] on input "**********" at bounding box center [339, 249] width 393 height 18
type input "**********"
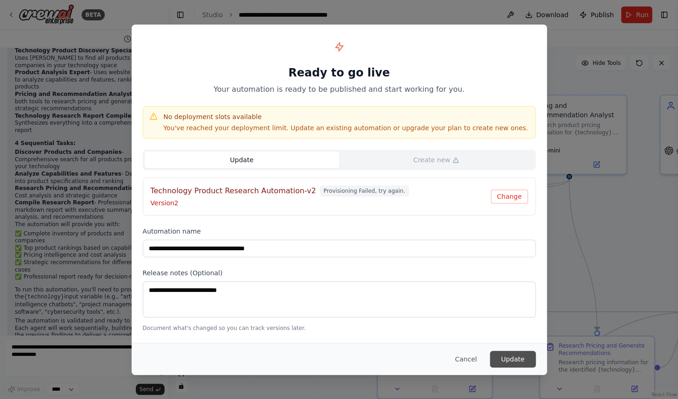
click at [516, 358] on button "Update" at bounding box center [513, 359] width 46 height 17
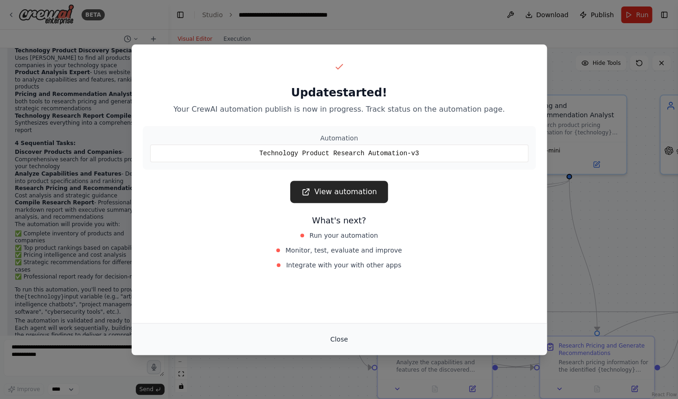
click at [340, 343] on button "Close" at bounding box center [339, 339] width 32 height 17
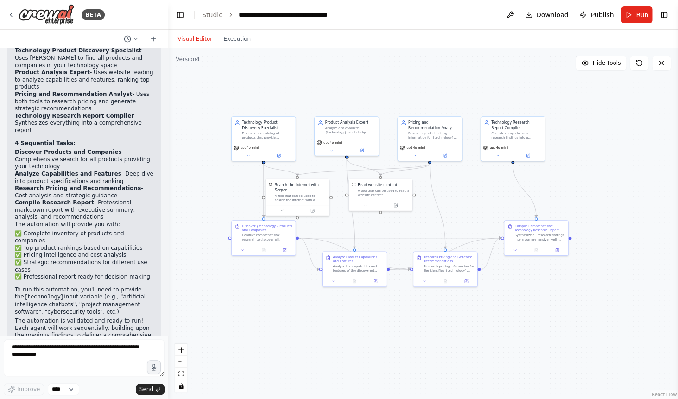
drag, startPoint x: 604, startPoint y: 258, endPoint x: 457, endPoint y: 207, distance: 155.8
click at [457, 207] on div ".deletable-edge-delete-btn { width: 20px; height: 20px; border: 0px solid #ffff…" at bounding box center [423, 223] width 510 height 351
click at [9, 15] on icon at bounding box center [10, 14] width 7 height 7
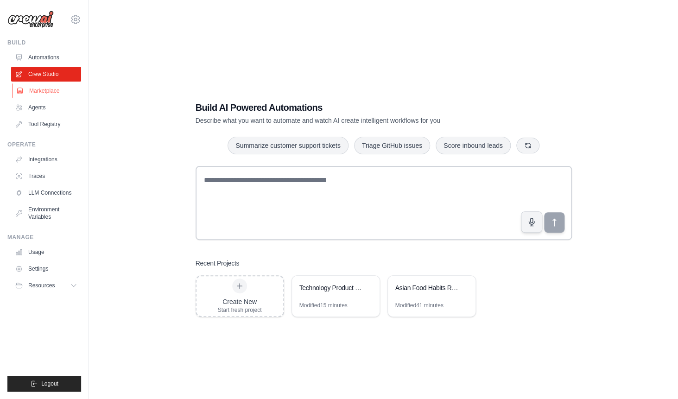
click at [47, 90] on link "Marketplace" at bounding box center [47, 90] width 70 height 15
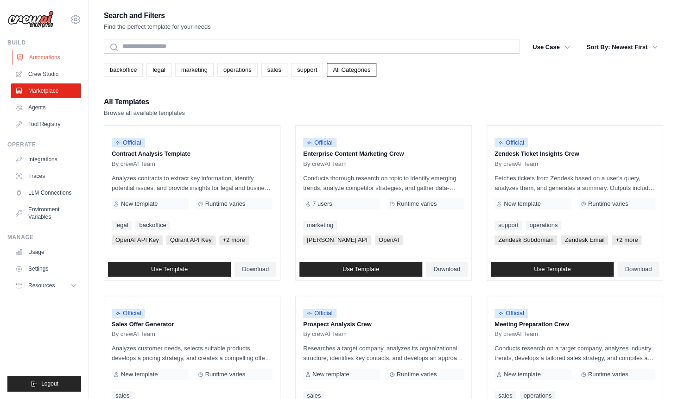
click at [60, 60] on link "Automations" at bounding box center [47, 57] width 70 height 15
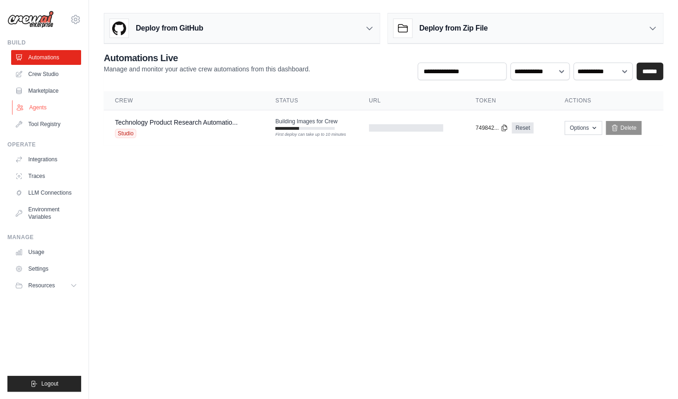
click at [55, 112] on link "Agents" at bounding box center [47, 107] width 70 height 15
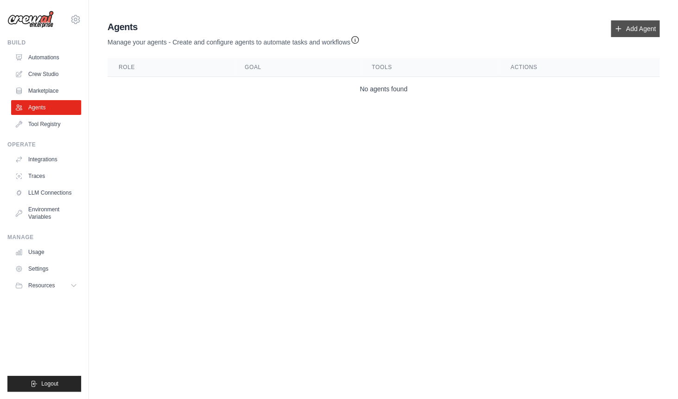
click at [632, 36] on link "Add Agent" at bounding box center [635, 28] width 49 height 17
click at [629, 30] on link "Add Agent" at bounding box center [635, 28] width 49 height 17
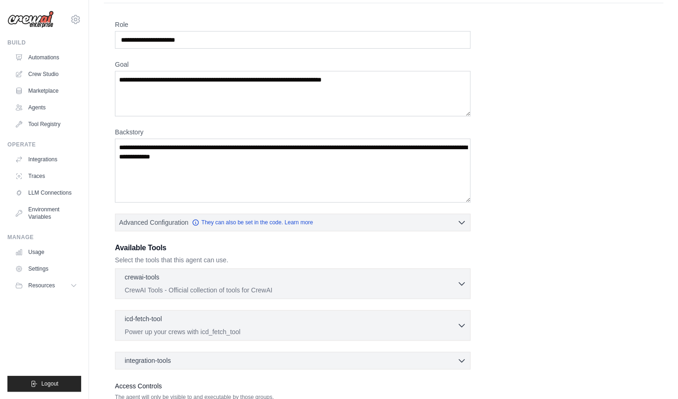
scroll to position [98, 0]
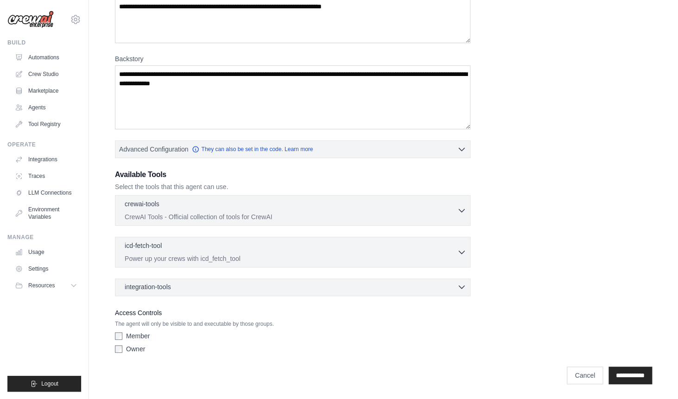
click at [424, 286] on div "integration-tools 0 selected" at bounding box center [296, 286] width 342 height 9
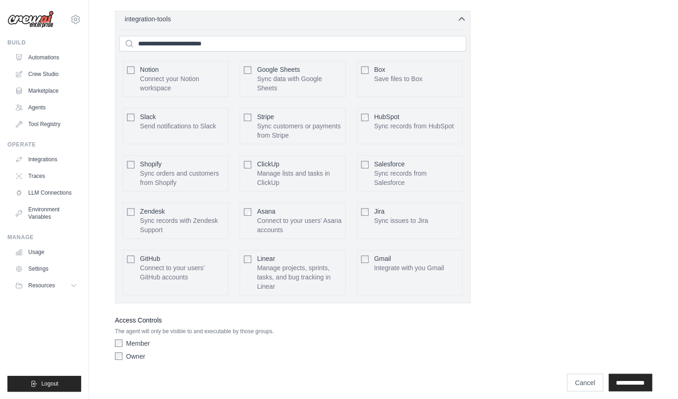
scroll to position [373, 0]
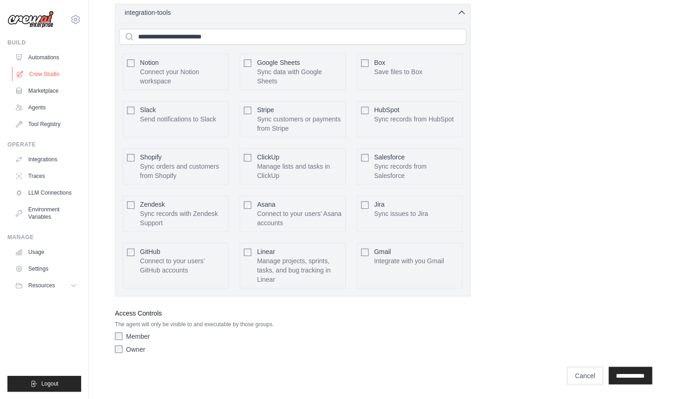
click at [50, 68] on link "Crew Studio" at bounding box center [47, 74] width 70 height 15
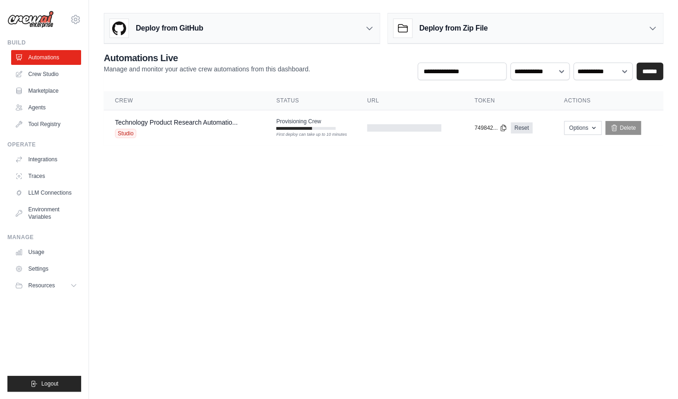
click at [448, 216] on body "ckumar070707@gmail.com Settings Build Automations Crew Studio" at bounding box center [339, 199] width 678 height 399
click at [58, 74] on link "Crew Studio" at bounding box center [47, 74] width 70 height 15
click at [286, 178] on body "ckumar070707@gmail.com Settings Build Automations Crew Studio" at bounding box center [339, 199] width 678 height 399
click at [275, 133] on td "Technology Product Research Automatio... Studio" at bounding box center [191, 128] width 174 height 36
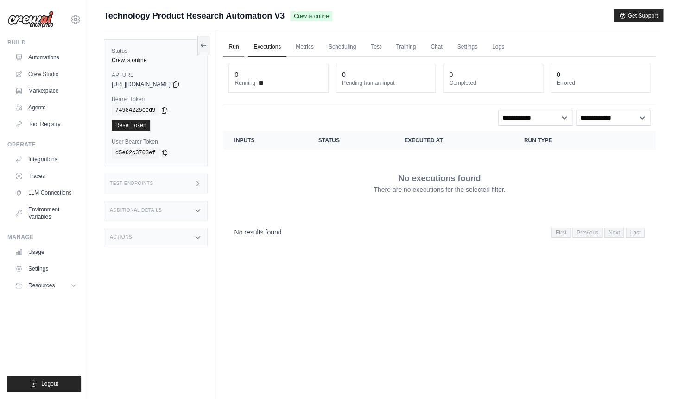
click at [244, 48] on link "Run" at bounding box center [233, 47] width 21 height 19
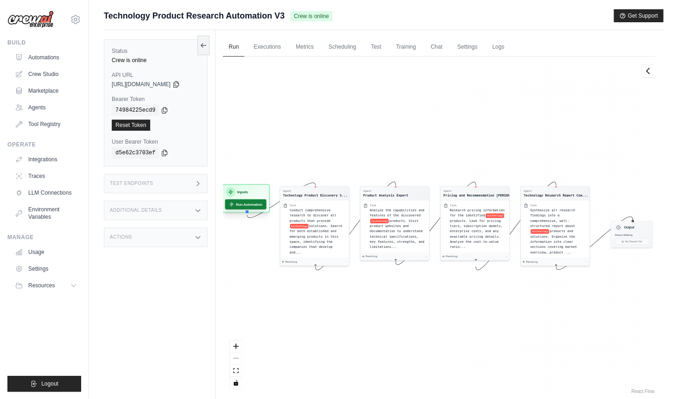
click at [249, 204] on button "Run Automation" at bounding box center [245, 204] width 41 height 10
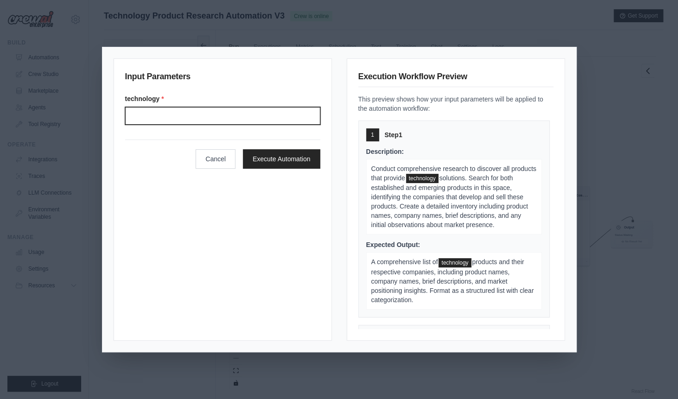
click at [220, 116] on input "Technology" at bounding box center [222, 116] width 195 height 18
type input "**********"
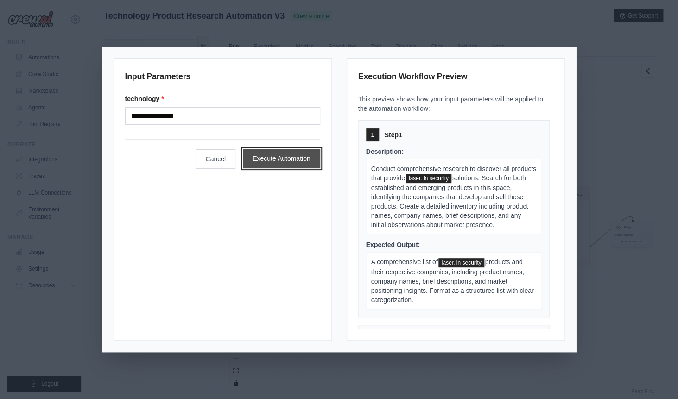
click at [271, 165] on button "Execute Automation" at bounding box center [281, 158] width 77 height 19
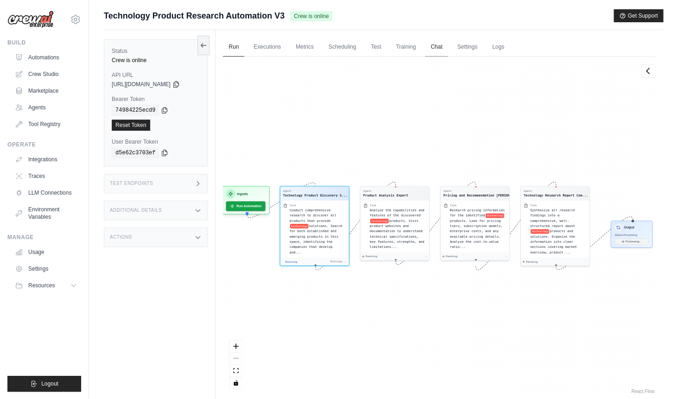
click at [440, 45] on link "Chat" at bounding box center [436, 47] width 23 height 19
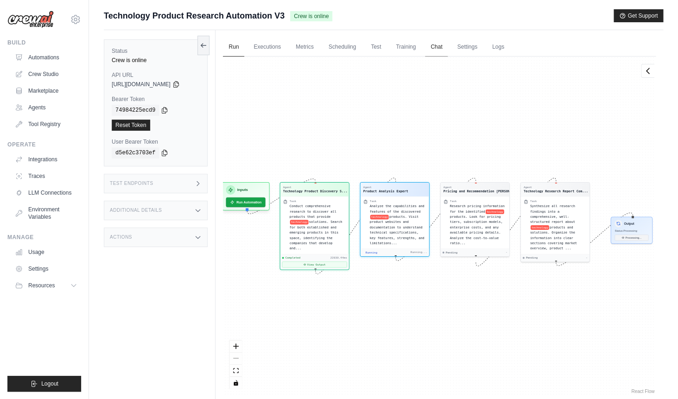
scroll to position [115, 0]
click at [393, 213] on div "Analyze the capabilities and features of the discovered technology products. Vi…" at bounding box center [398, 224] width 57 height 42
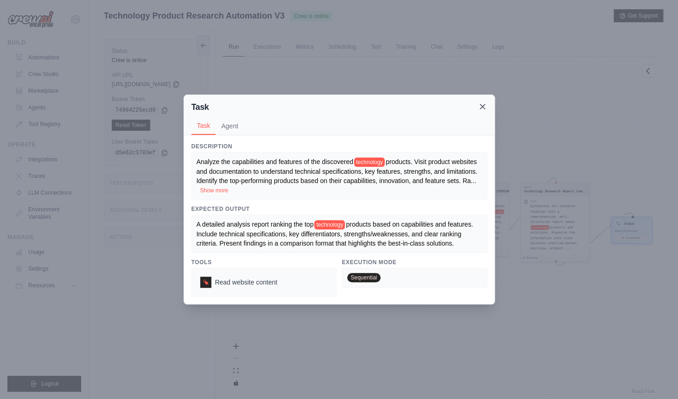
click at [483, 109] on icon at bounding box center [482, 106] width 9 height 9
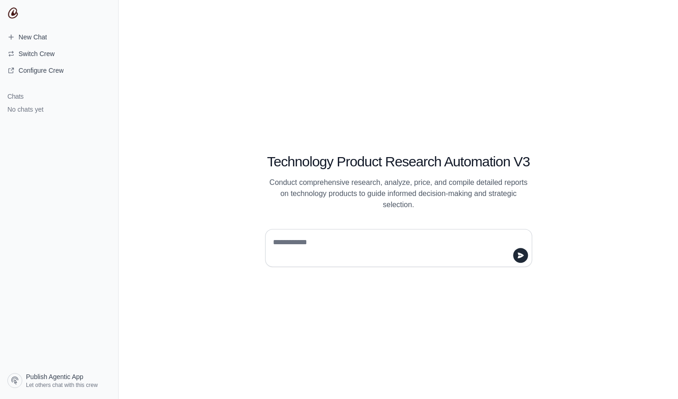
click at [305, 233] on div at bounding box center [398, 248] width 267 height 38
click at [303, 237] on textarea at bounding box center [395, 248] width 249 height 26
type textarea "*"
type textarea "**********"
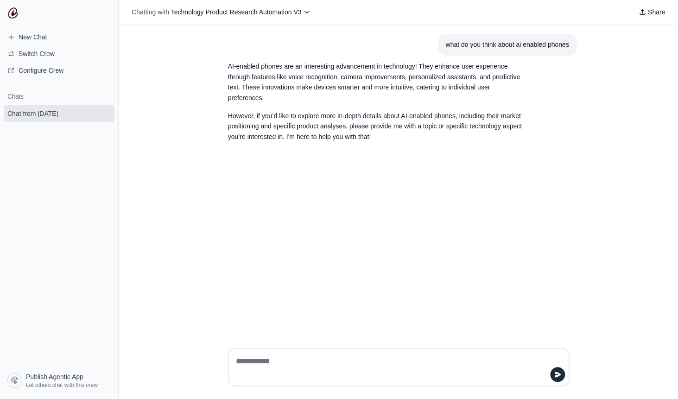
click at [266, 361] on textarea at bounding box center [396, 367] width 324 height 26
type textarea "***"
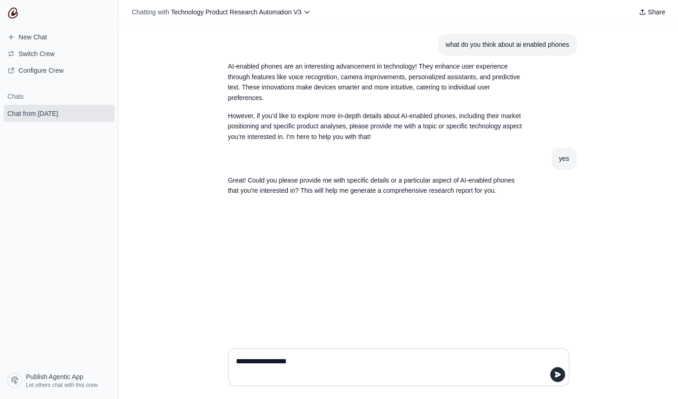
type textarea "**********"
